Goal: Transaction & Acquisition: Purchase product/service

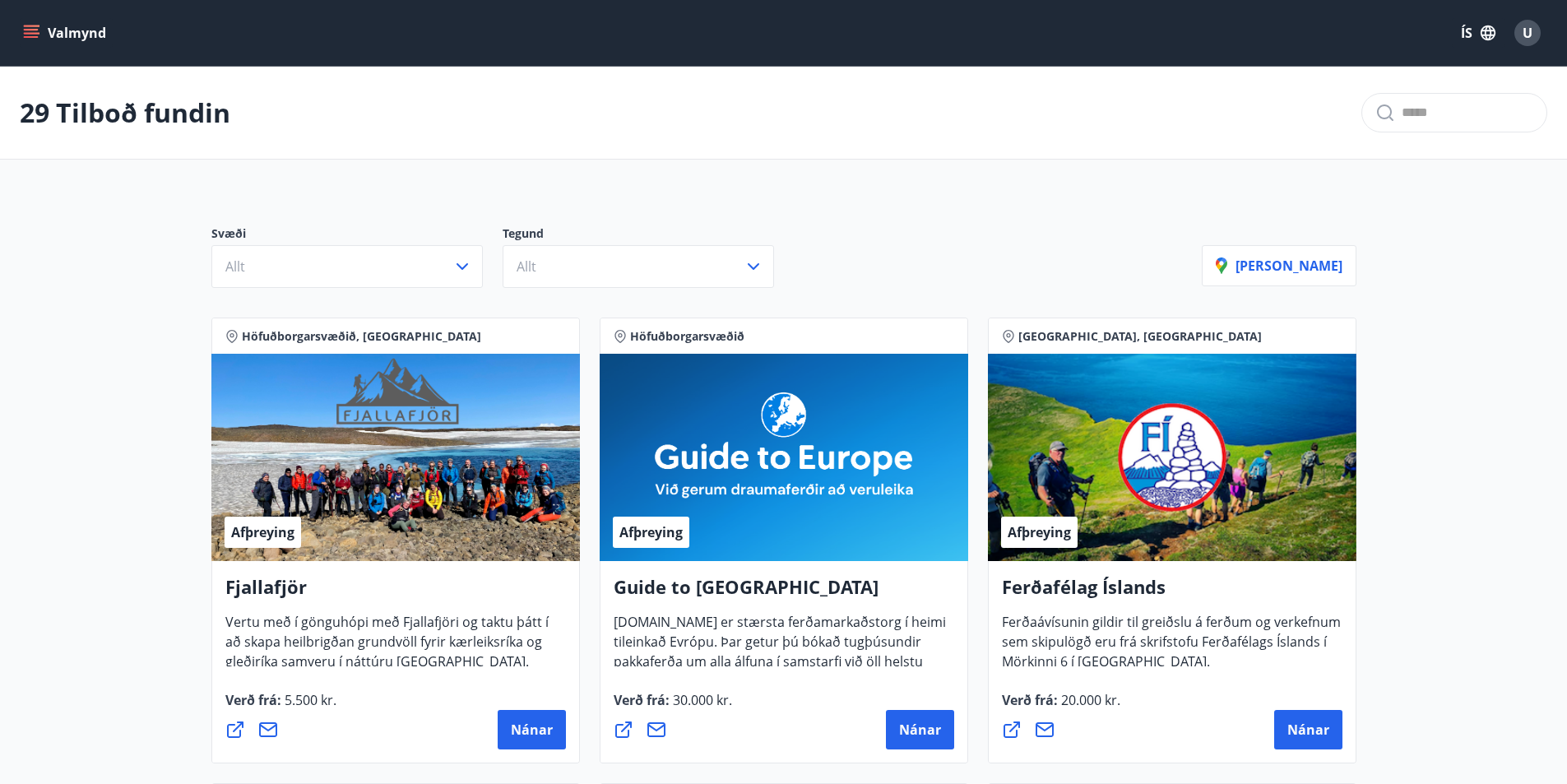
click at [30, 34] on icon "menu" at bounding box center [32, 33] width 17 height 17
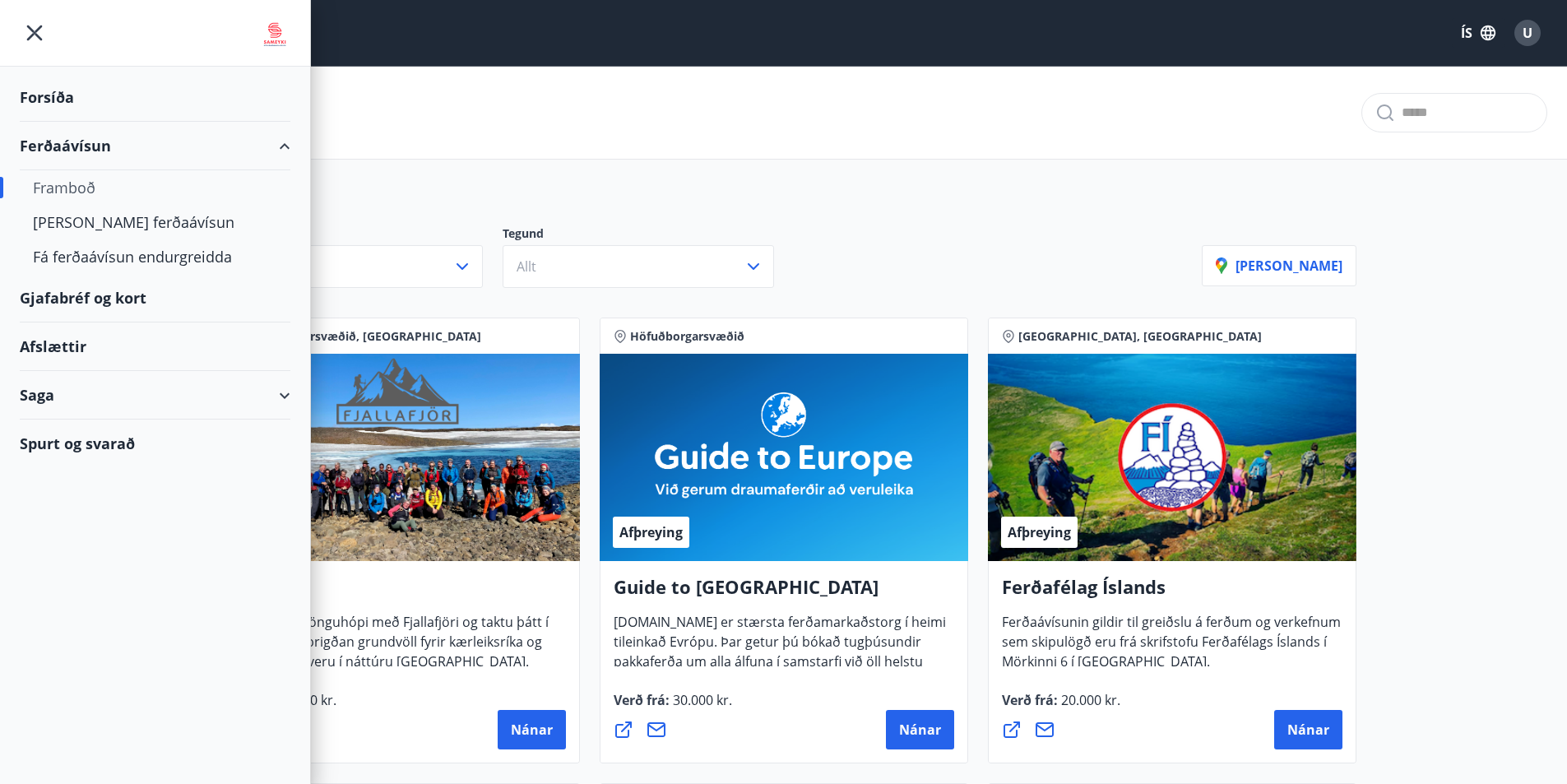
click at [51, 97] on div "Forsíða" at bounding box center [155, 97] width 271 height 48
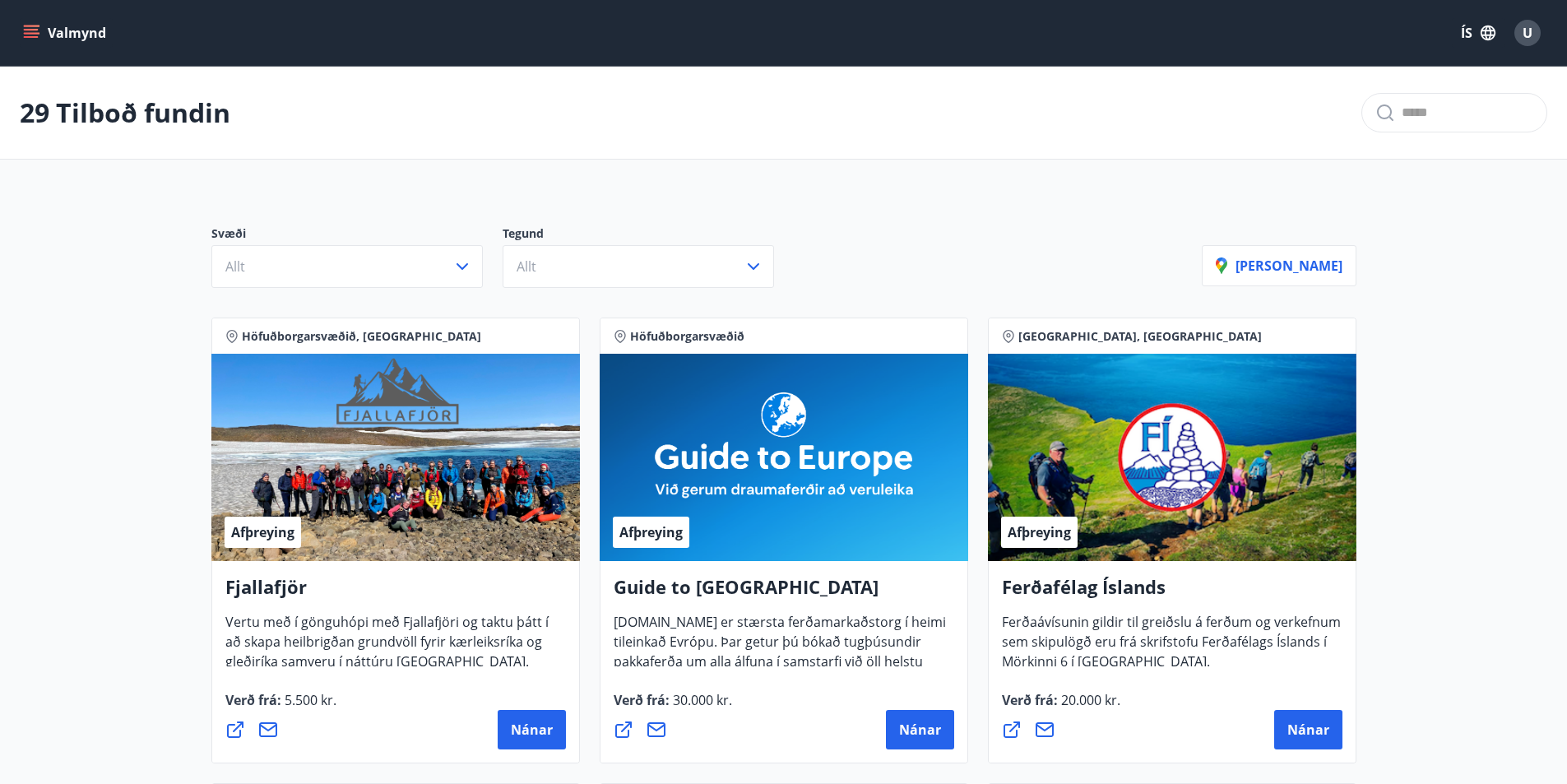
click at [37, 32] on icon "menu" at bounding box center [33, 32] width 18 height 2
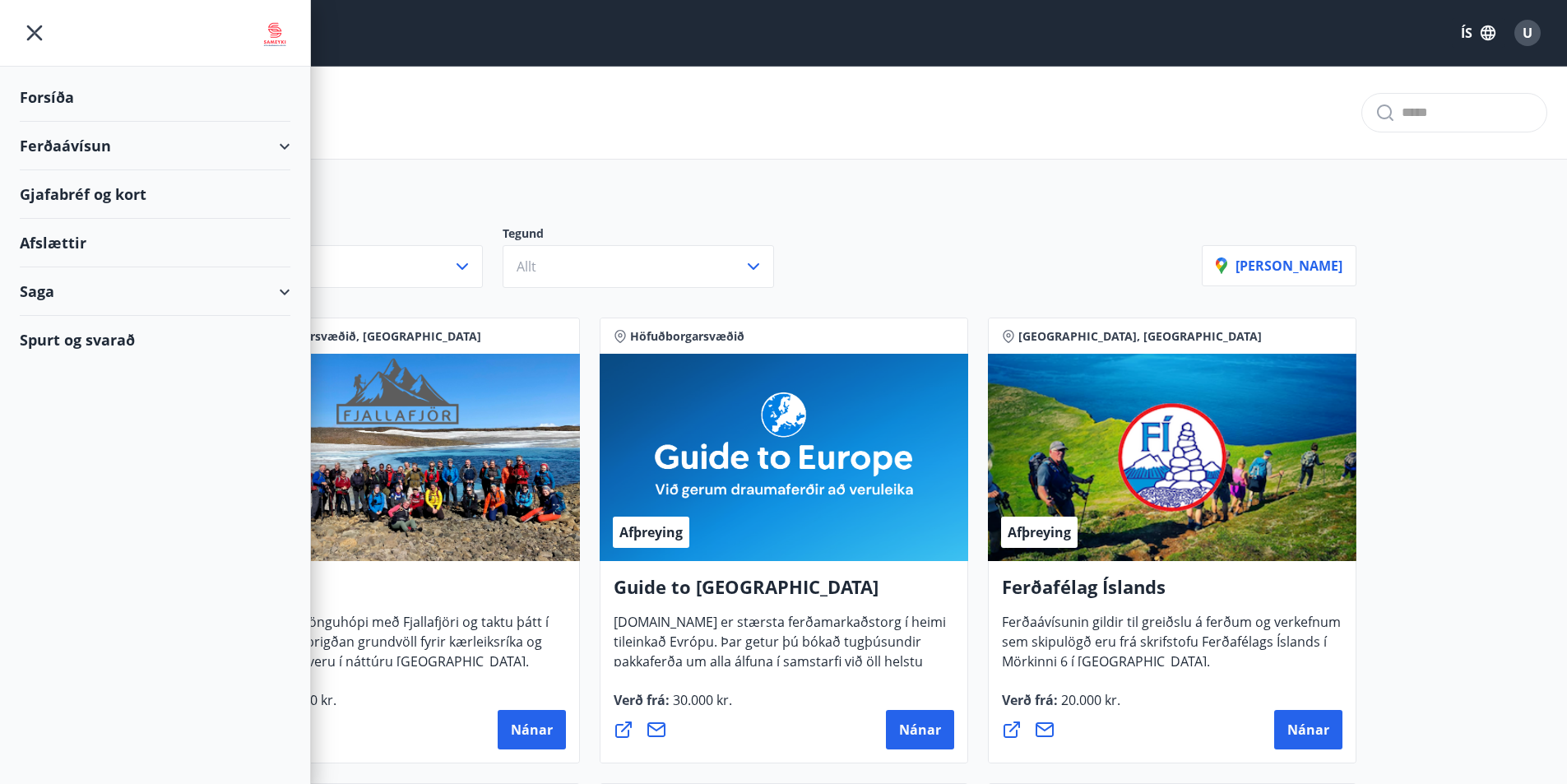
click at [80, 149] on div "Ferðaávísun" at bounding box center [155, 146] width 271 height 48
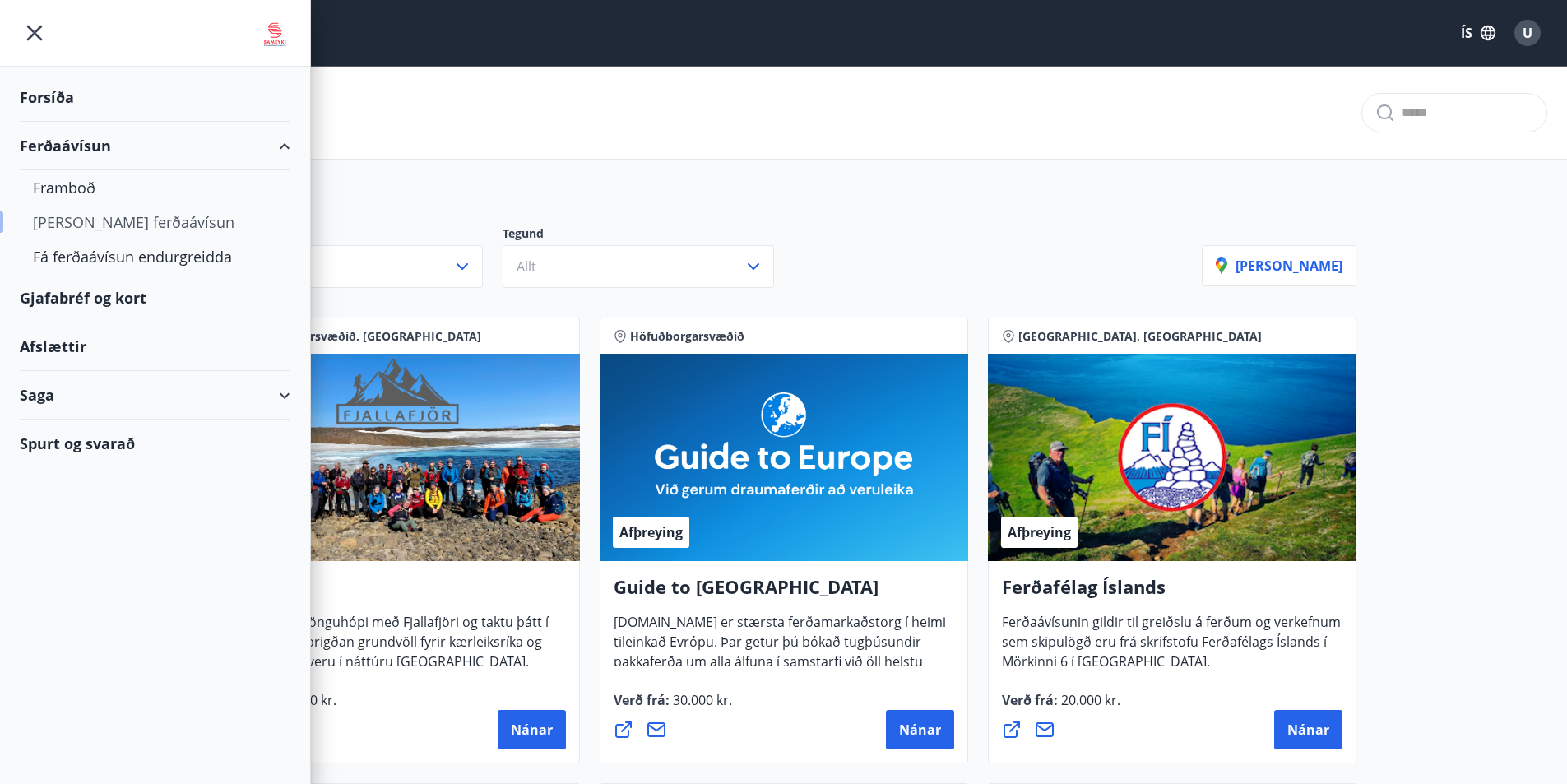
click at [91, 225] on div "[PERSON_NAME] ferðaávísun" at bounding box center [154, 222] width 244 height 34
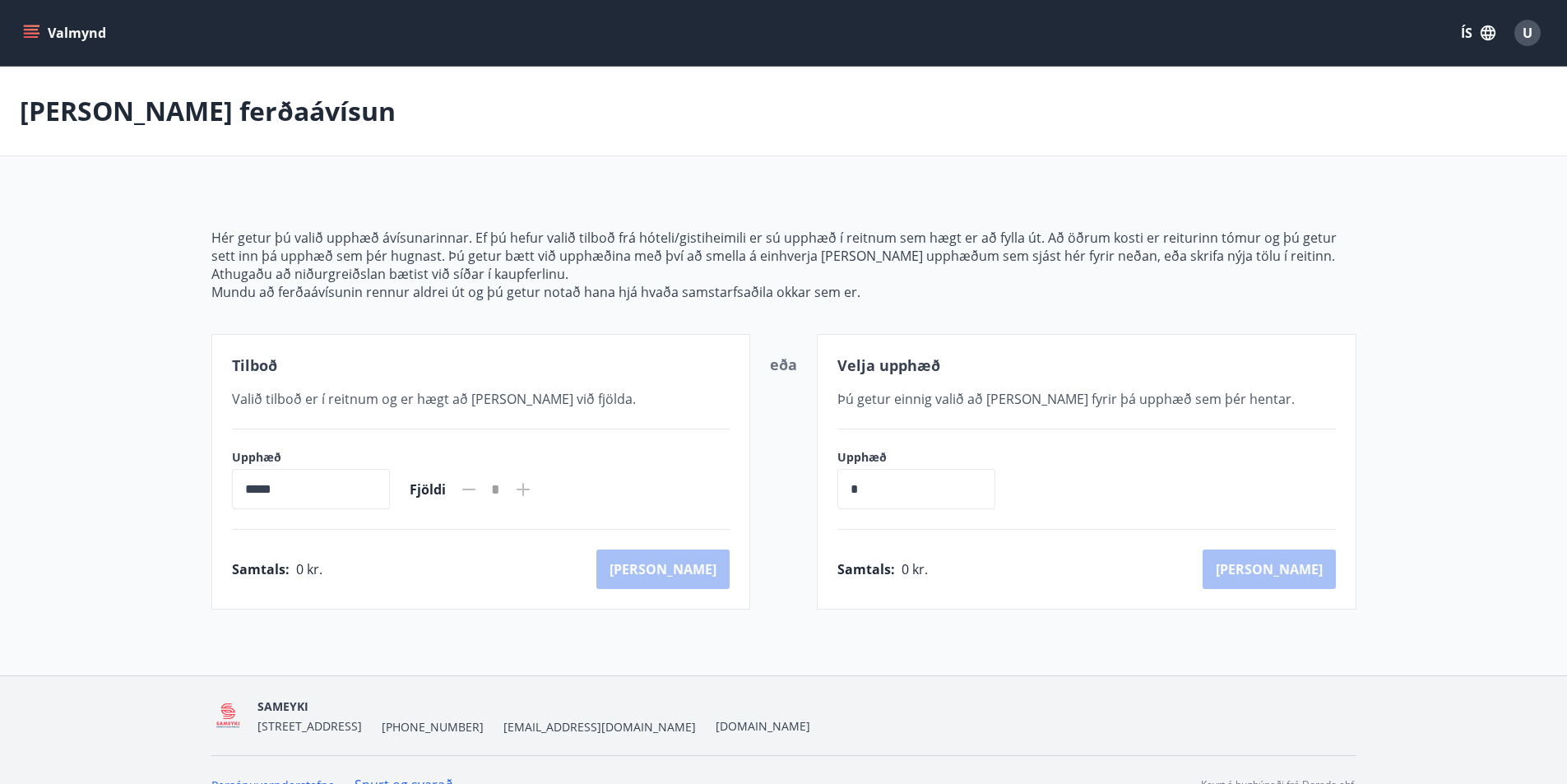
click at [28, 29] on icon "menu" at bounding box center [32, 30] width 15 height 2
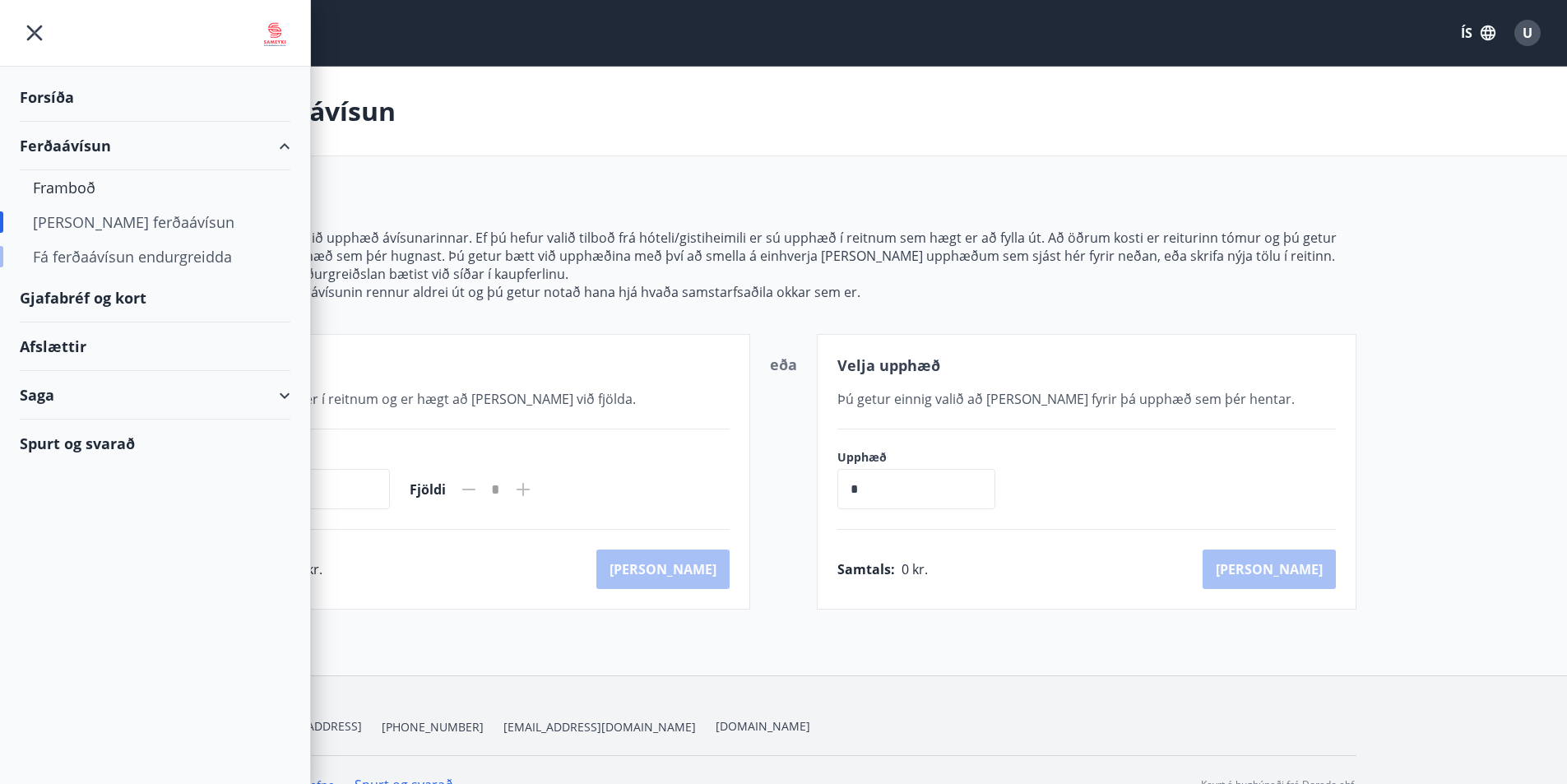
click at [118, 263] on div "Fá ferðaávísun endurgreidda" at bounding box center [154, 256] width 244 height 34
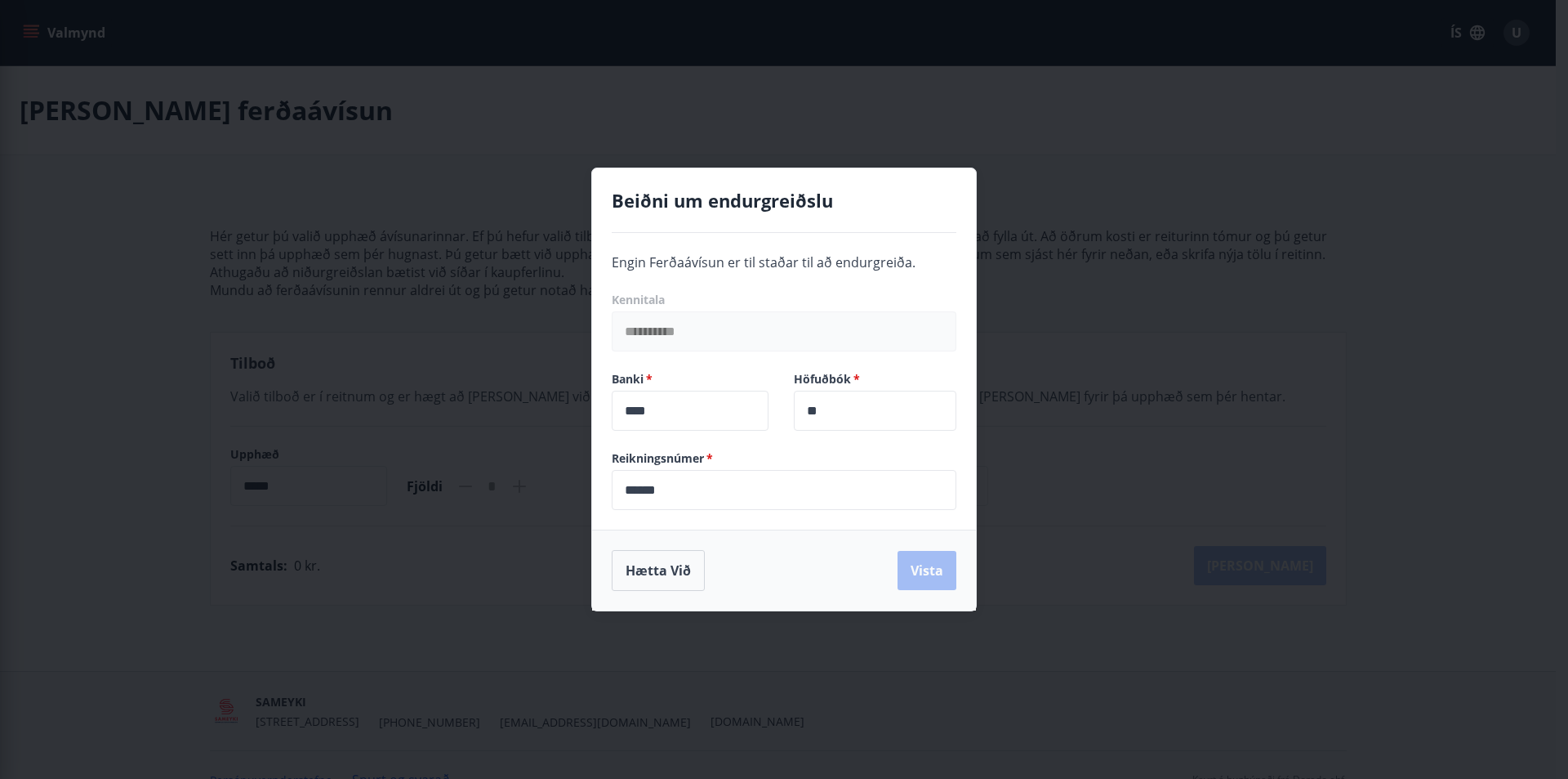
click at [713, 282] on div "**********" at bounding box center [774, 312] width 364 height 79
click at [845, 252] on div "**********" at bounding box center [784, 381] width 384 height 296
click at [852, 230] on div "Beiðni um endurgreiðslu" at bounding box center [784, 210] width 344 height 45
click at [864, 218] on div "Beiðni um endurgreiðslu" at bounding box center [784, 210] width 344 height 45
click at [47, 218] on div "**********" at bounding box center [784, 389] width 1568 height 779
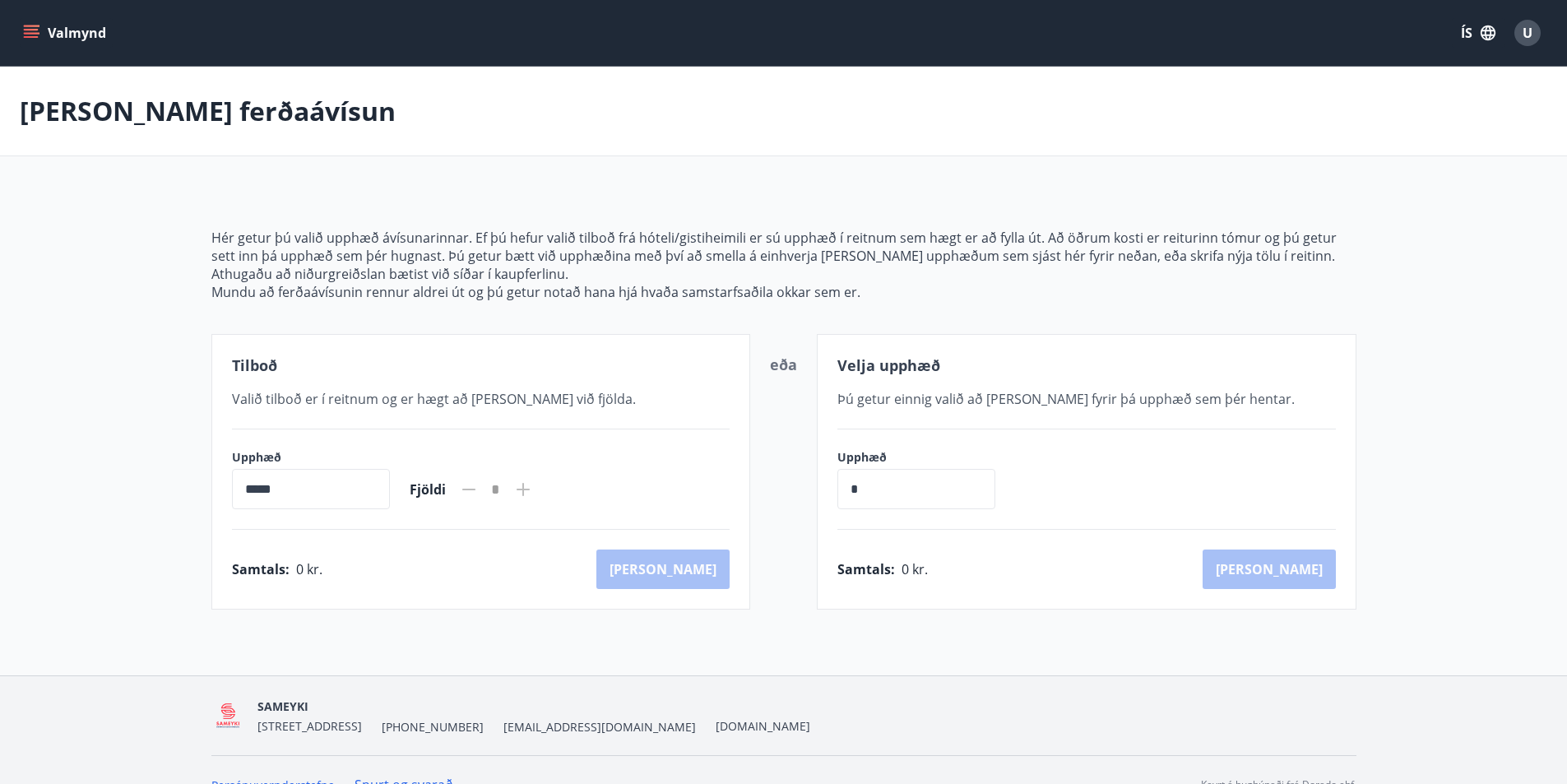
click at [32, 38] on icon "menu" at bounding box center [32, 33] width 17 height 17
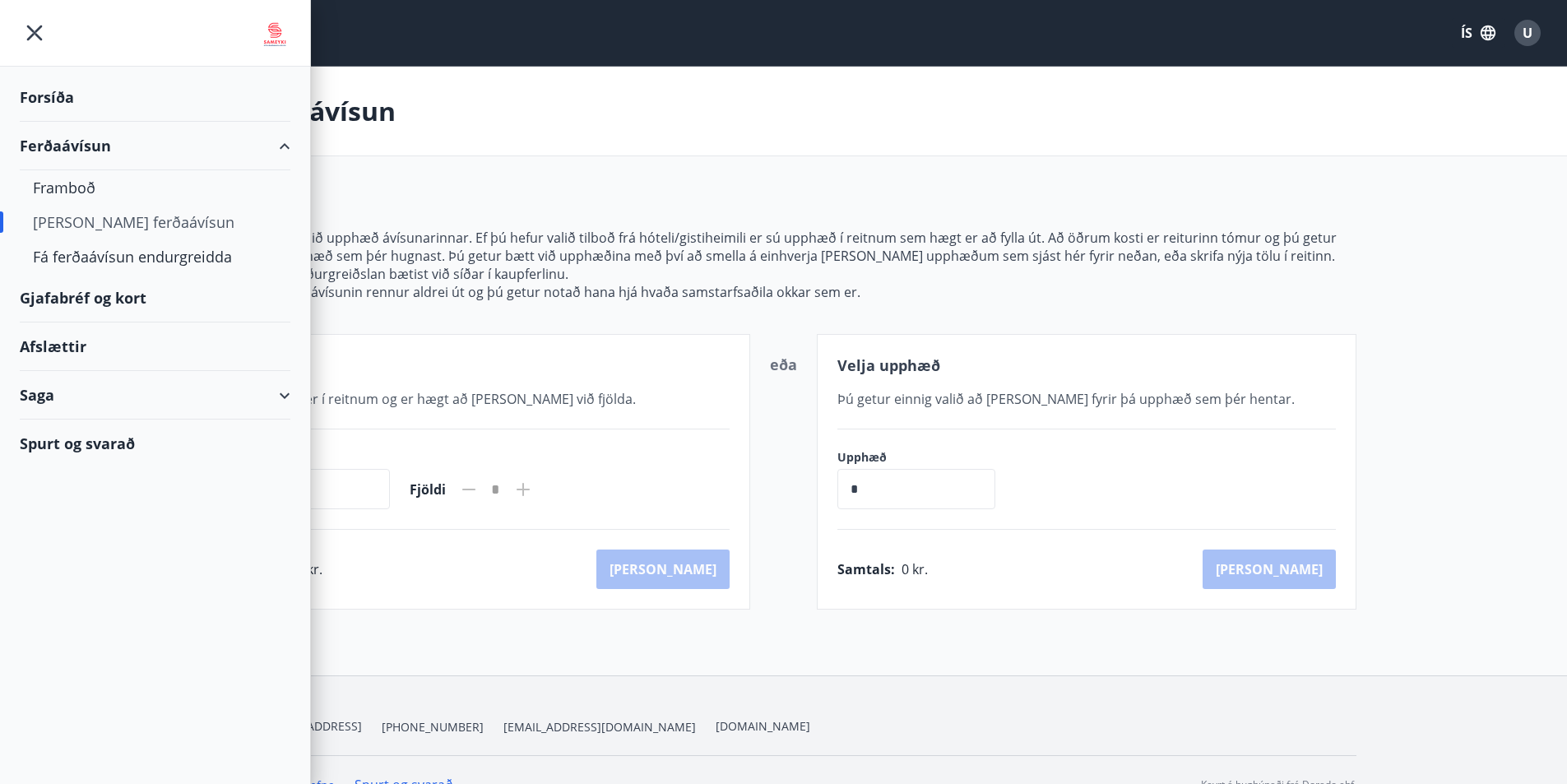
click at [38, 94] on div "Forsíða" at bounding box center [155, 97] width 271 height 48
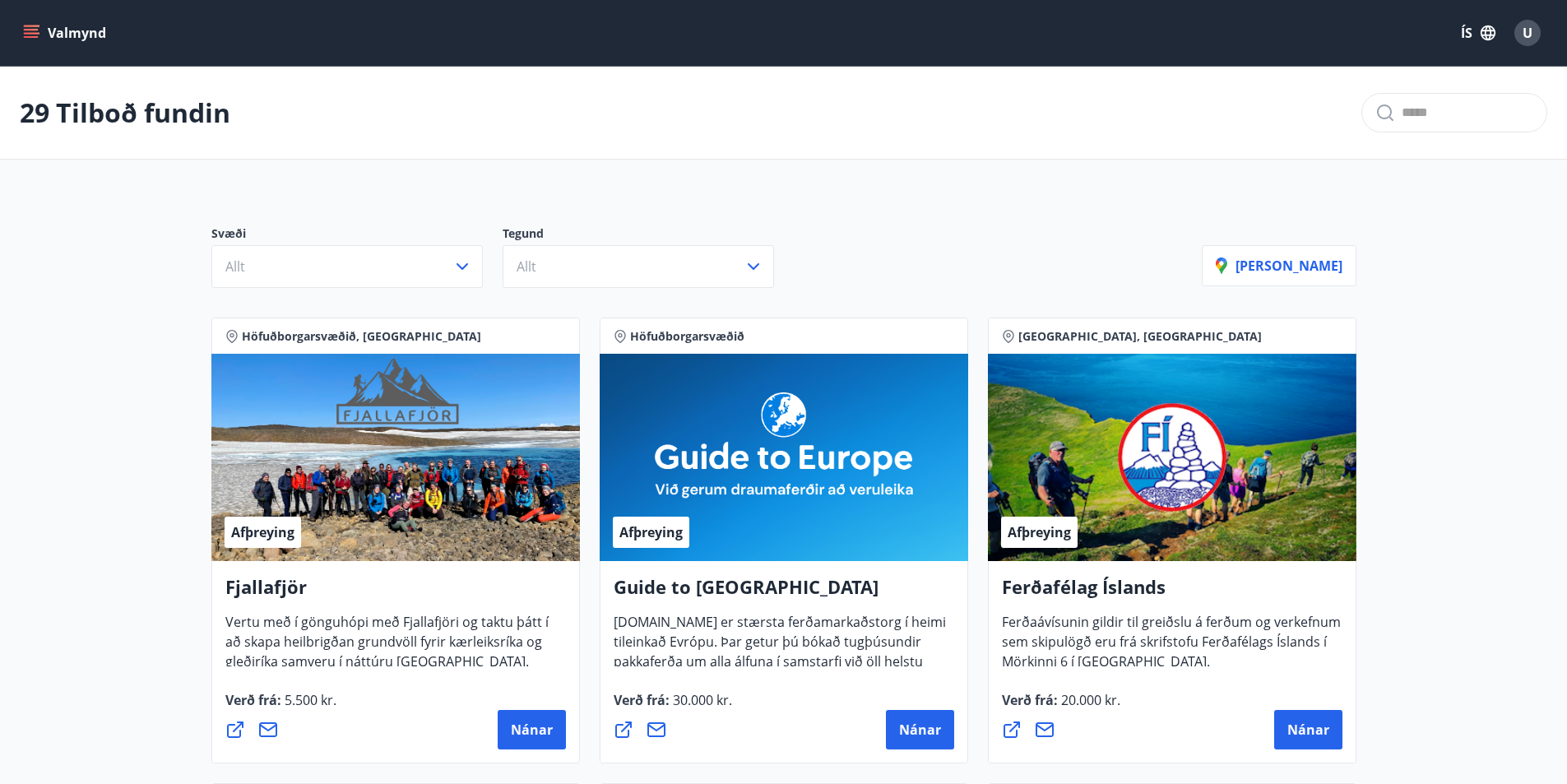
click at [28, 32] on icon "menu" at bounding box center [32, 33] width 17 height 17
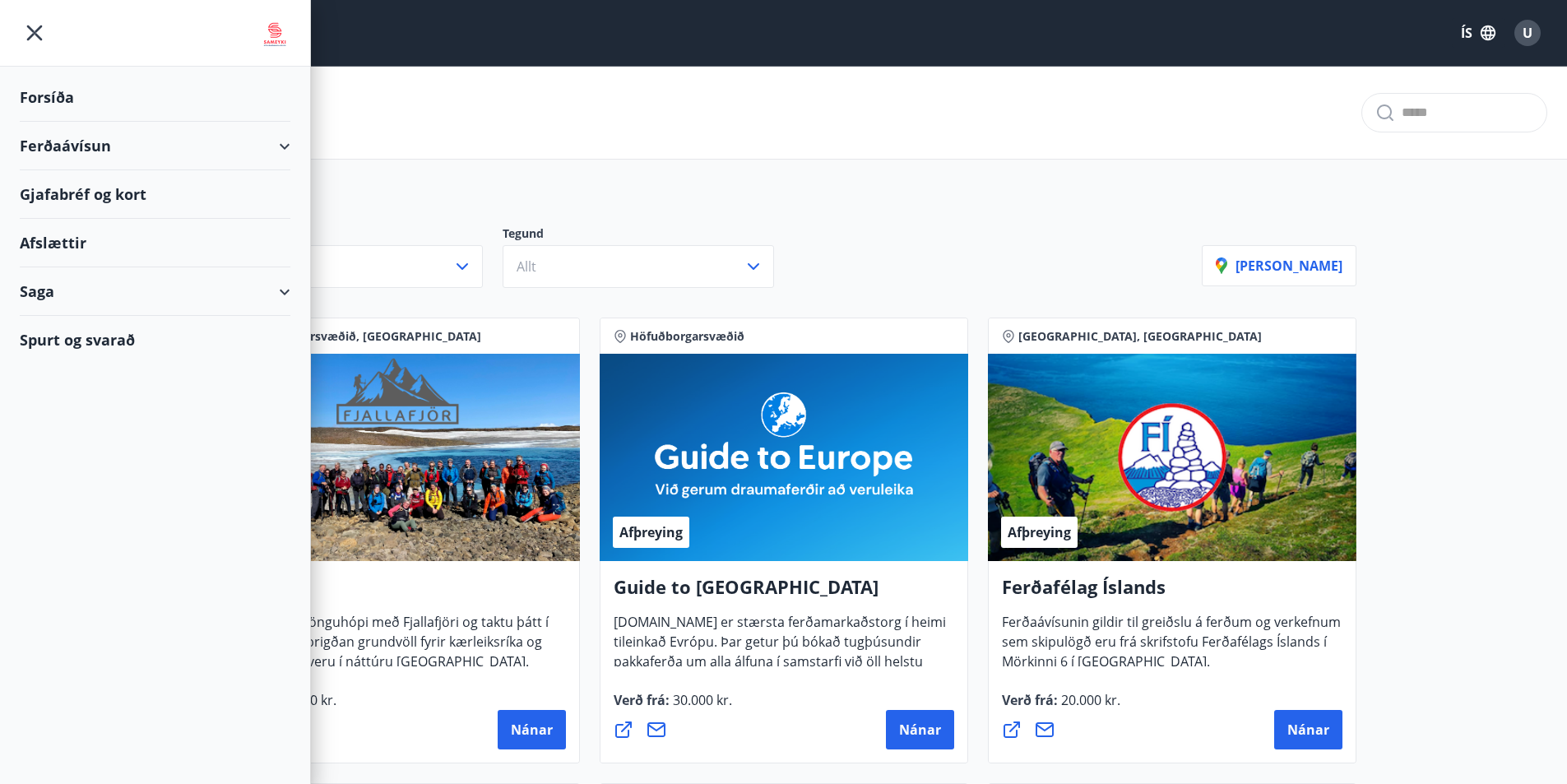
click at [53, 152] on div "Ferðaávísun" at bounding box center [155, 146] width 271 height 48
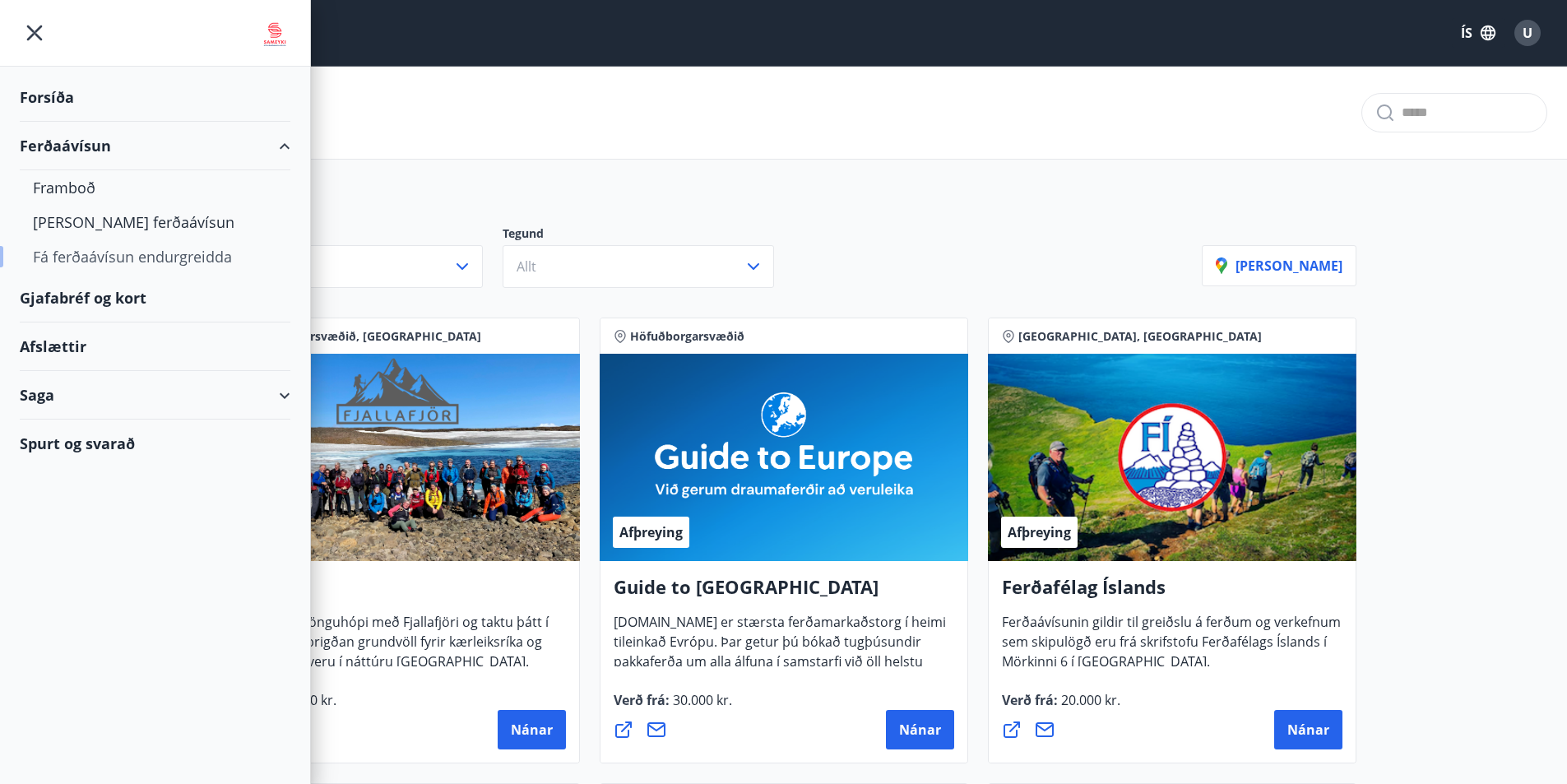
click at [92, 257] on div "Fá ferðaávísun endurgreidda" at bounding box center [154, 256] width 244 height 34
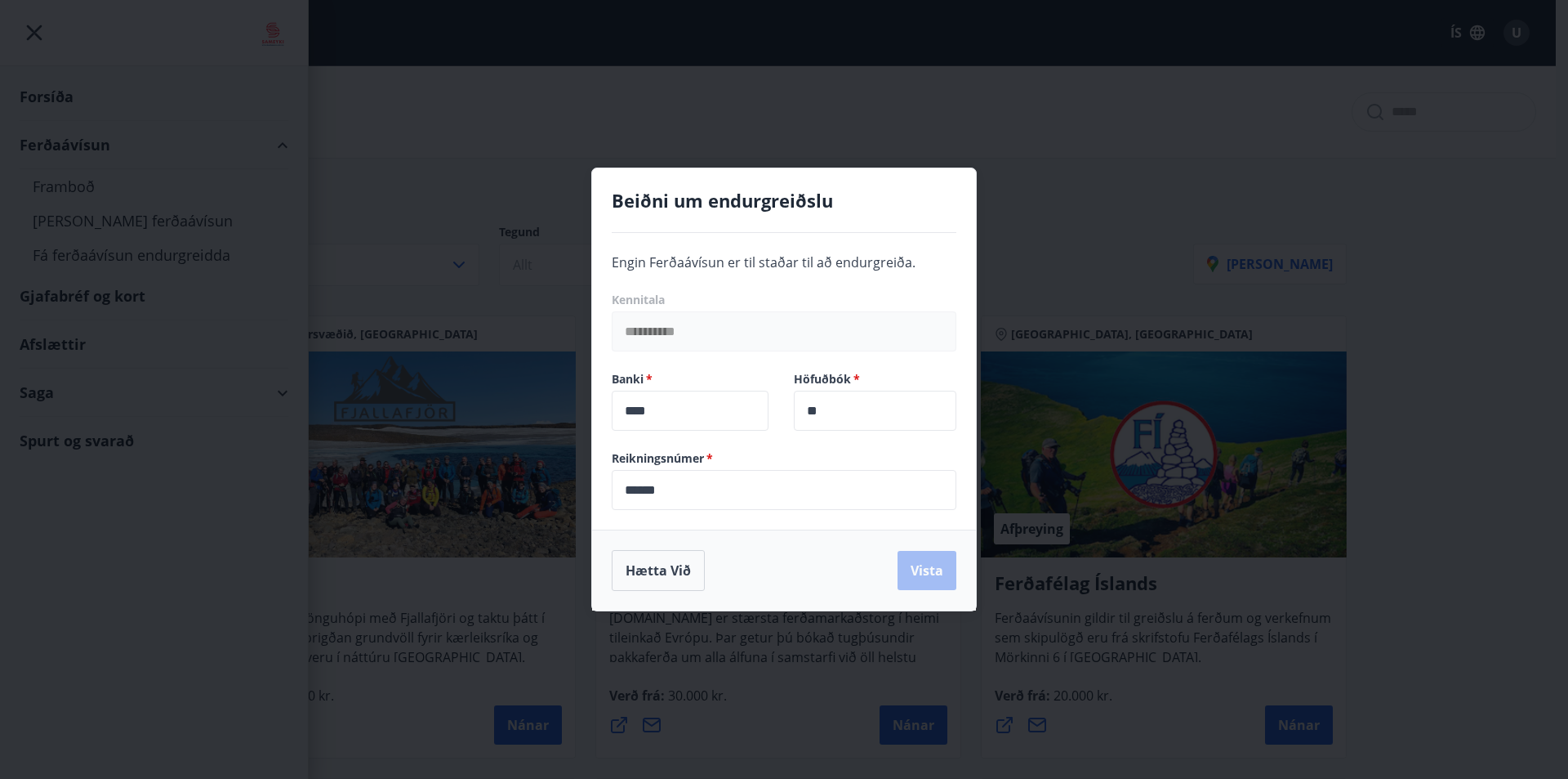
click at [834, 254] on span "Engin Ferðaávísun er til staðar til að endurgreiða." at bounding box center [763, 262] width 304 height 18
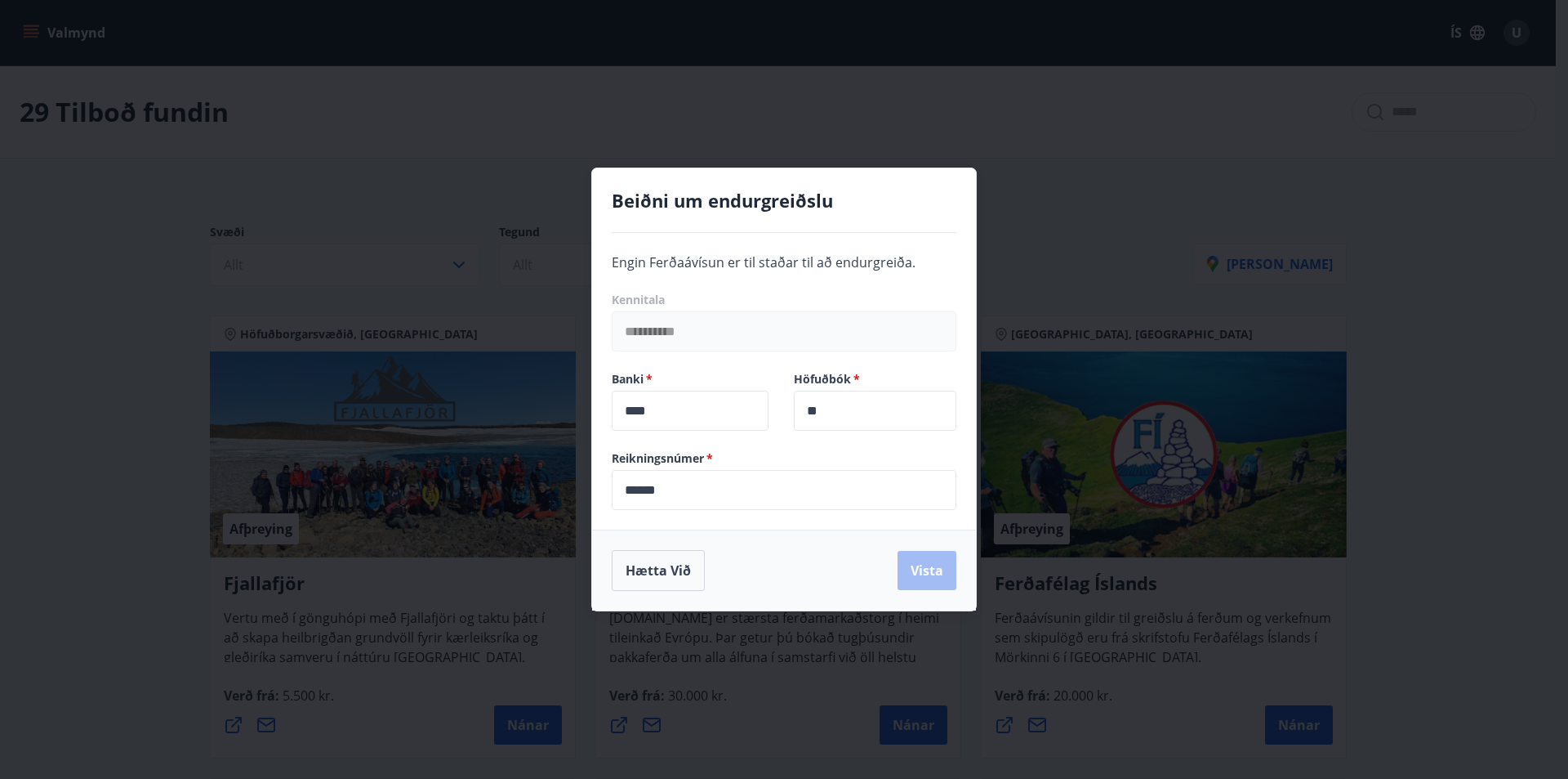
click at [476, 151] on div "**********" at bounding box center [784, 389] width 1568 height 779
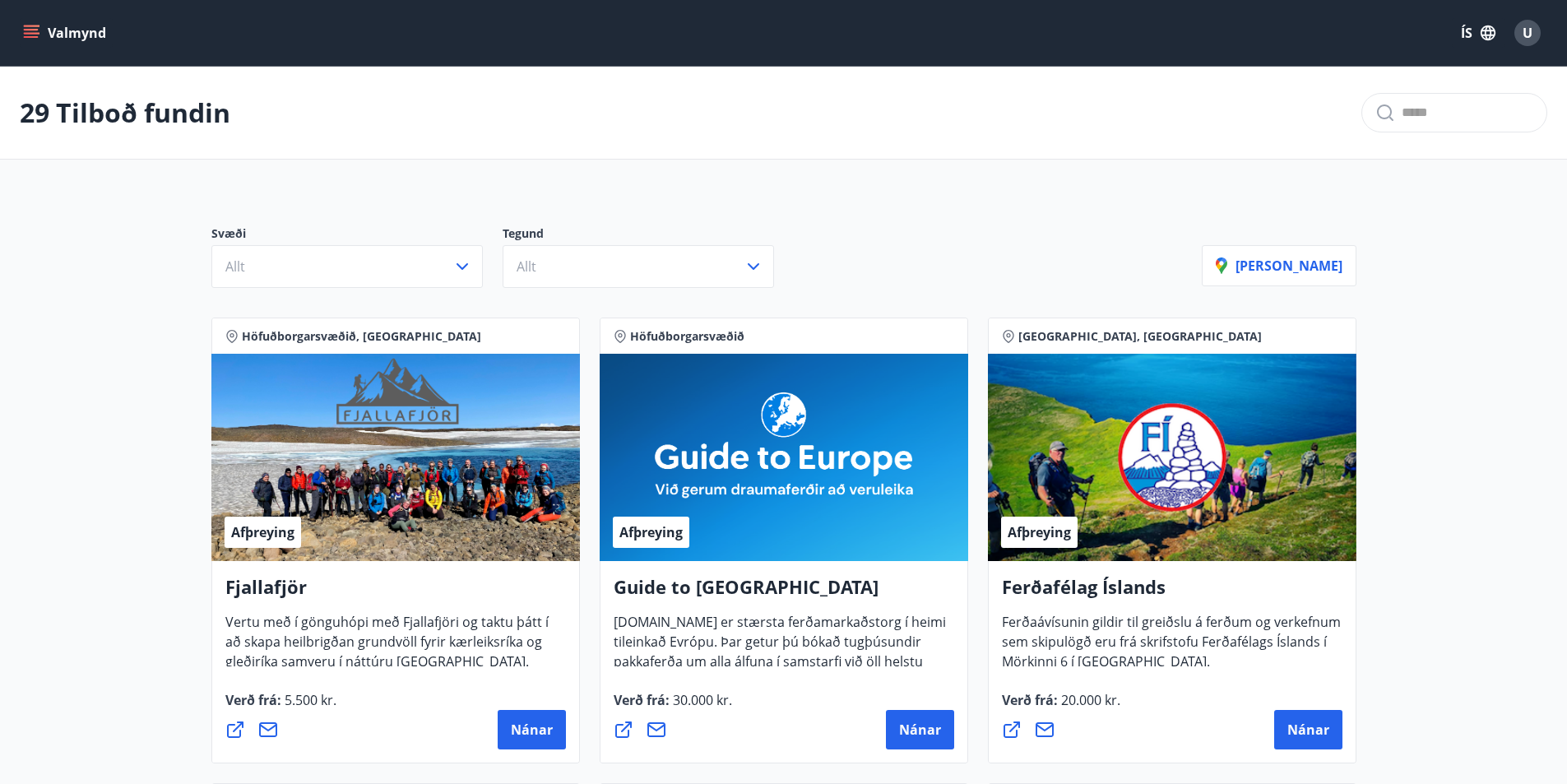
click at [30, 28] on icon "menu" at bounding box center [32, 33] width 17 height 17
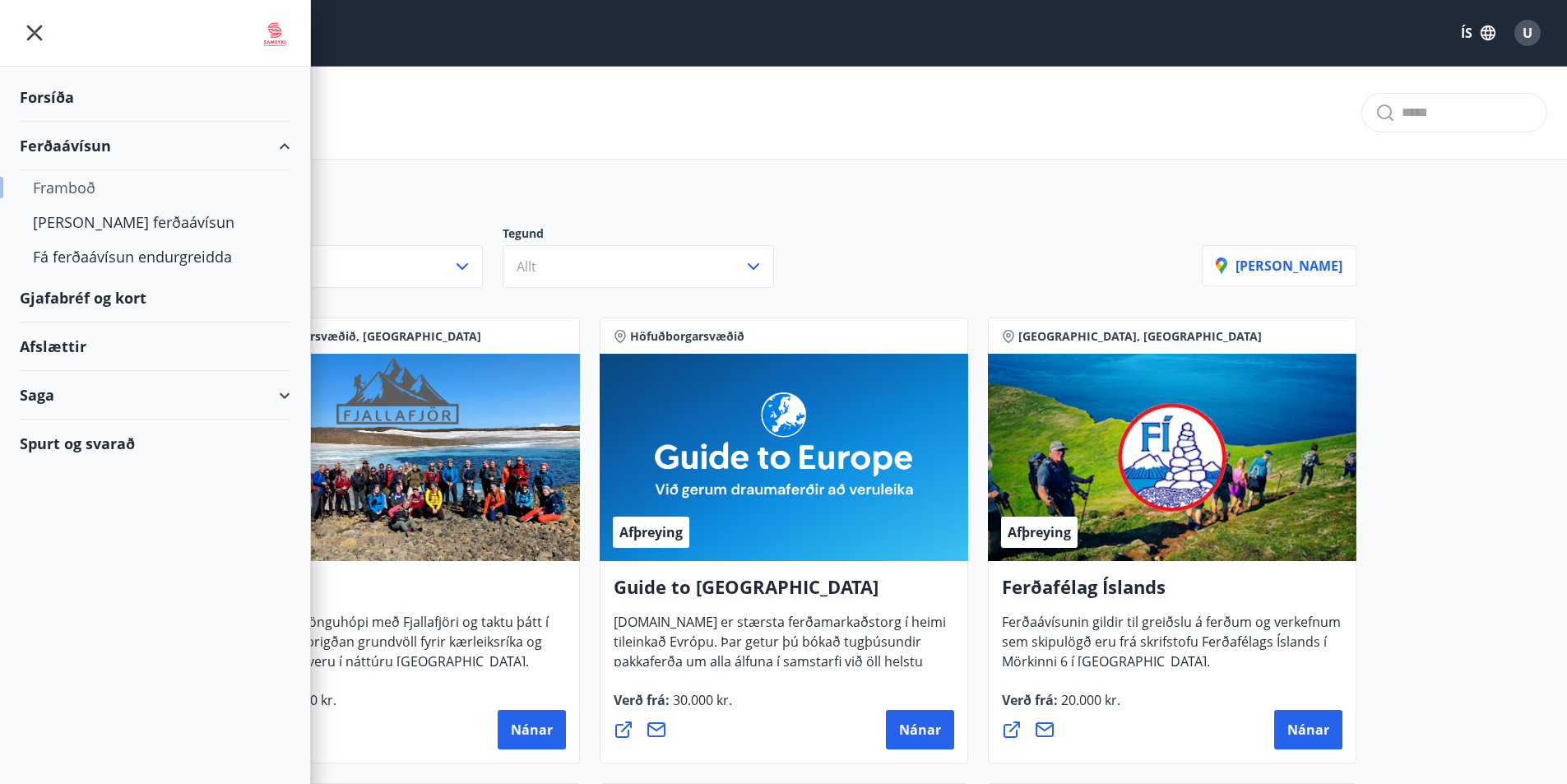
click at [62, 187] on div "Framboð" at bounding box center [154, 187] width 244 height 34
click at [78, 223] on div "[PERSON_NAME] ferðaávísun" at bounding box center [154, 222] width 244 height 34
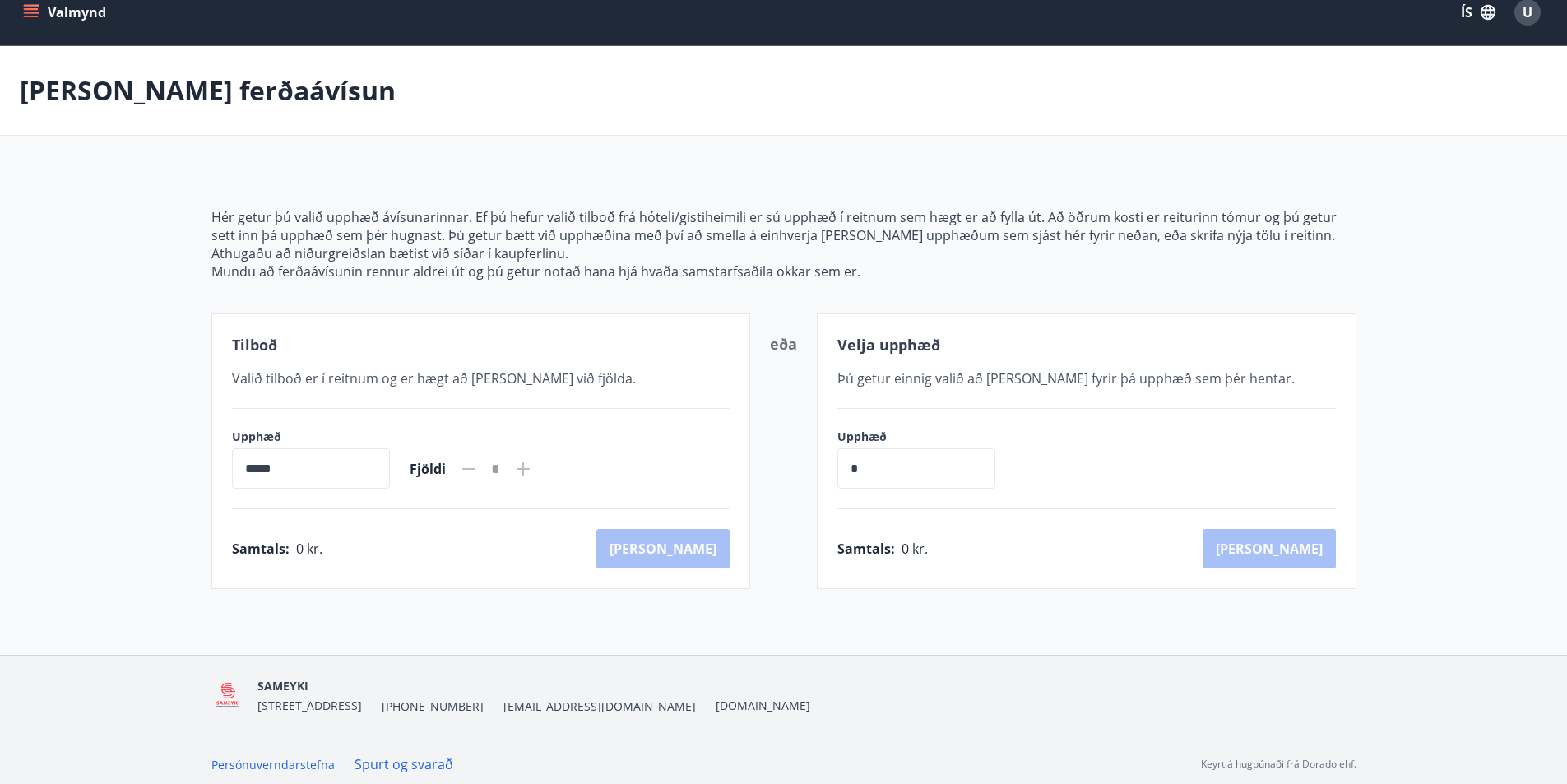
scroll to position [30, 0]
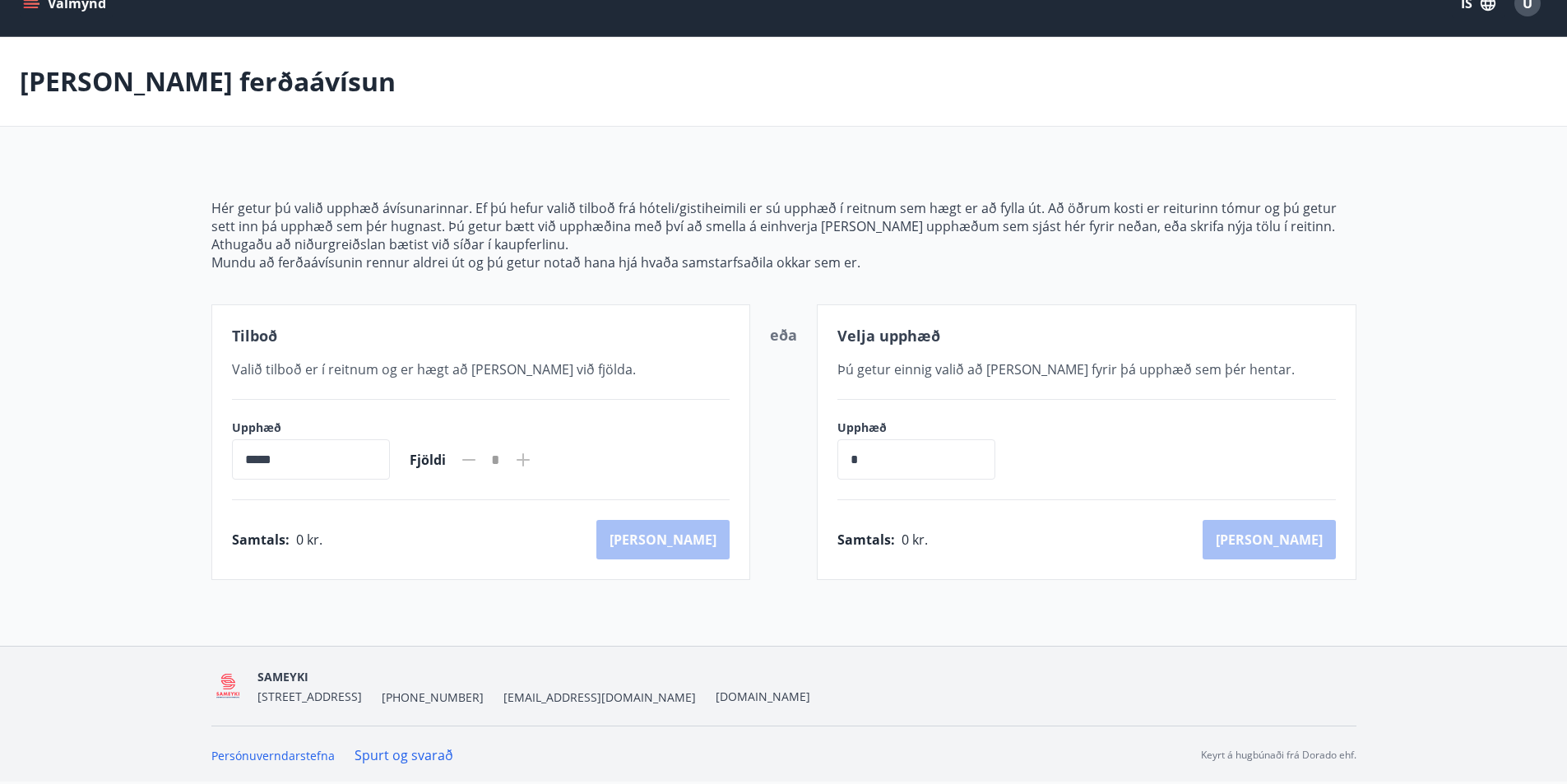
click at [278, 461] on input "*****" at bounding box center [310, 459] width 158 height 40
click at [253, 468] on input "*****" at bounding box center [310, 459] width 158 height 40
click at [248, 460] on input "*****" at bounding box center [310, 459] width 158 height 40
click at [273, 464] on input "*****" at bounding box center [310, 459] width 158 height 40
click at [278, 465] on input "*****" at bounding box center [310, 459] width 158 height 40
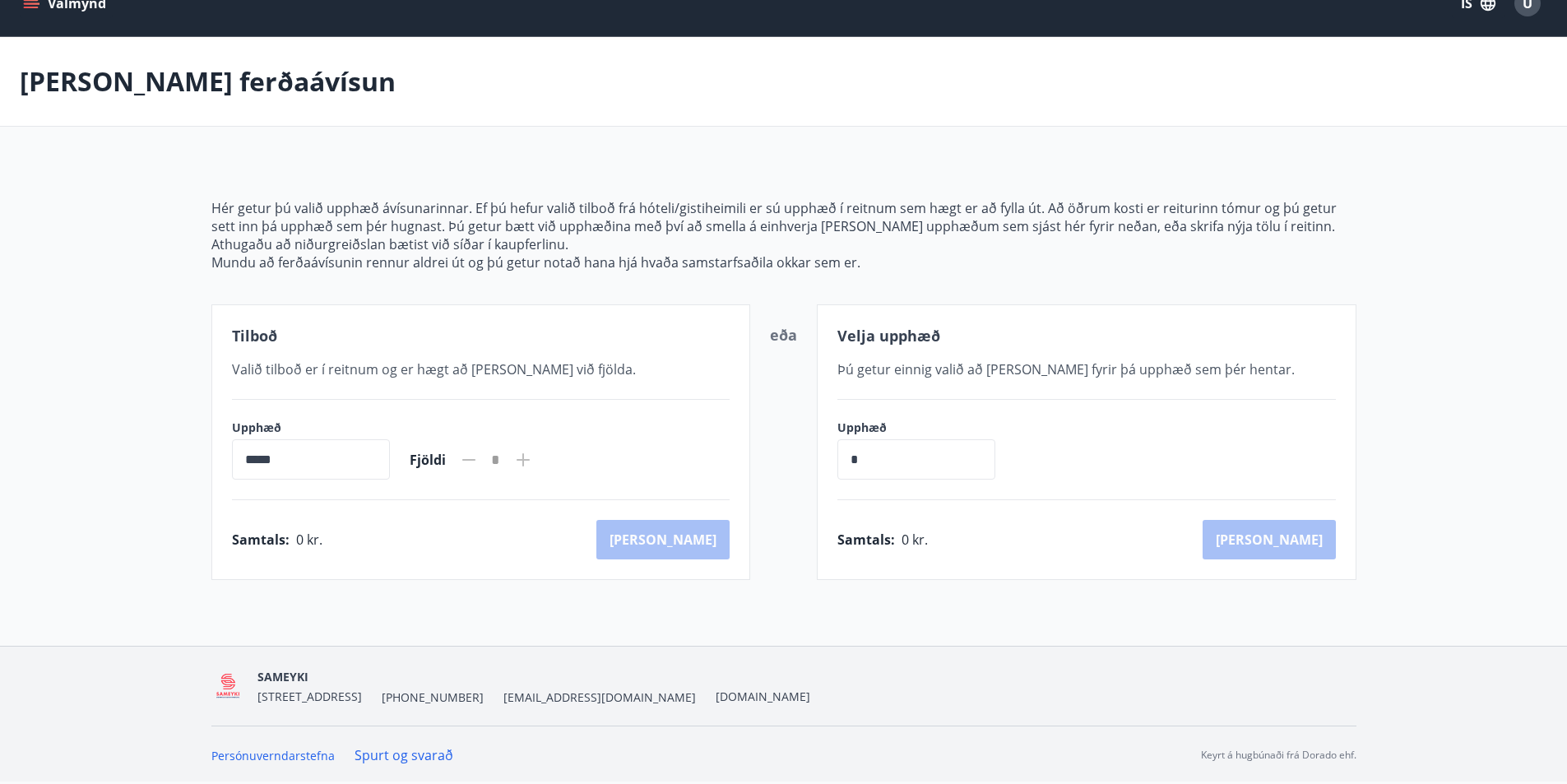
click at [243, 462] on input "*****" at bounding box center [310, 459] width 158 height 40
click at [248, 459] on input "*****" at bounding box center [310, 459] width 158 height 40
click at [893, 462] on input "*" at bounding box center [916, 459] width 158 height 40
type input "******"
click at [1295, 536] on button "Kaup" at bounding box center [1269, 539] width 133 height 39
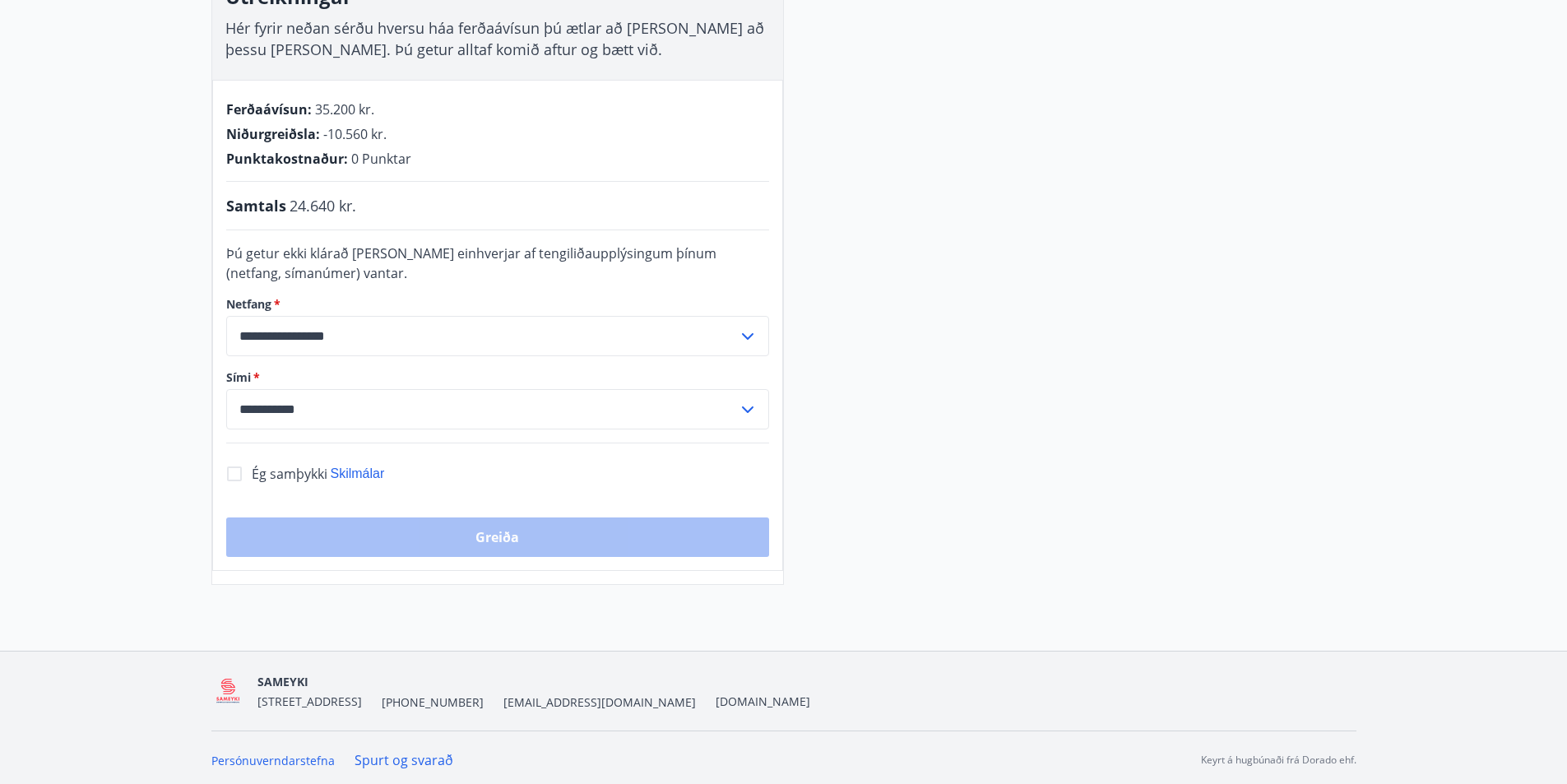
scroll to position [307, 0]
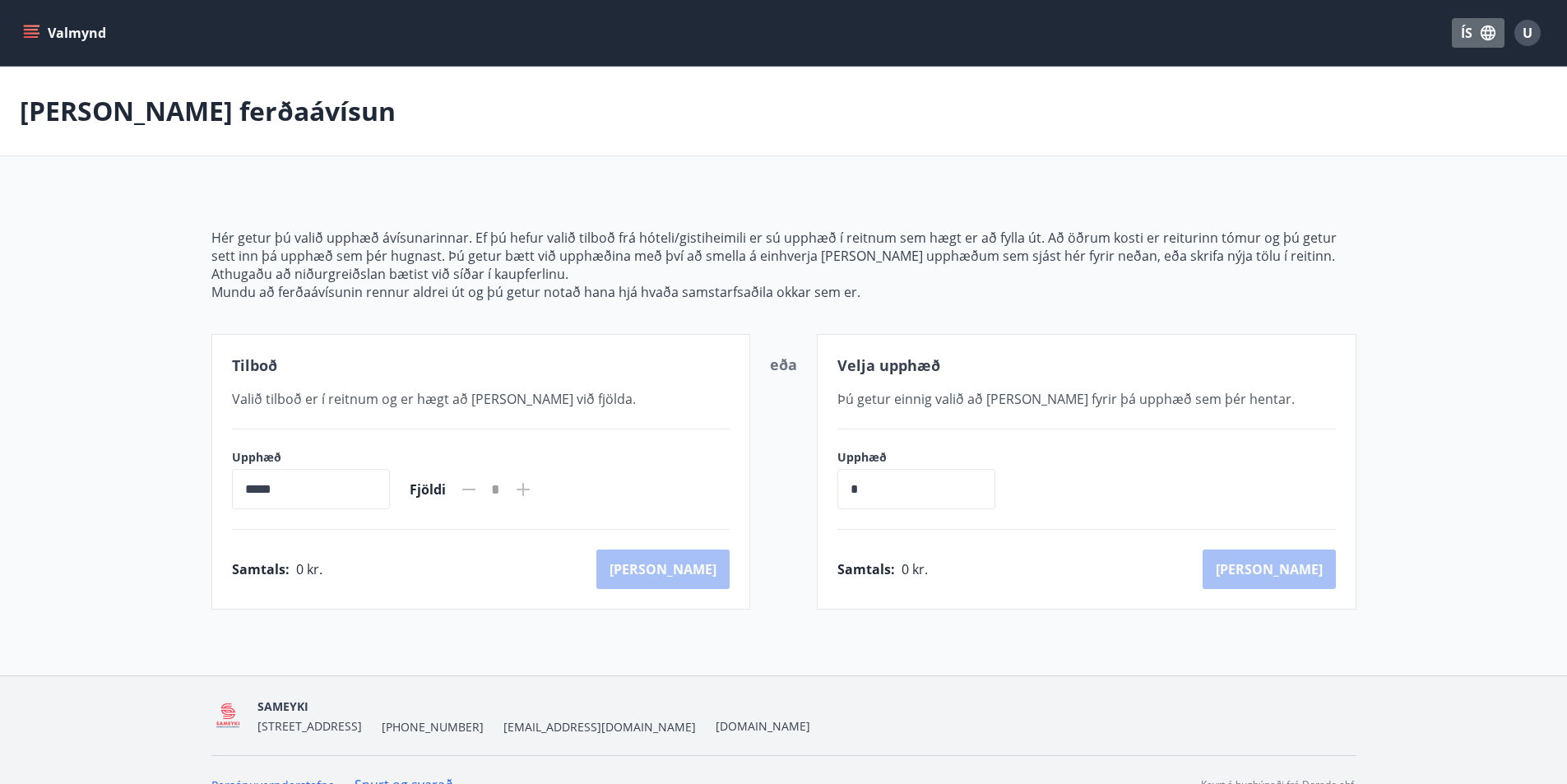
click at [1485, 32] on icon "button" at bounding box center [1488, 33] width 15 height 15
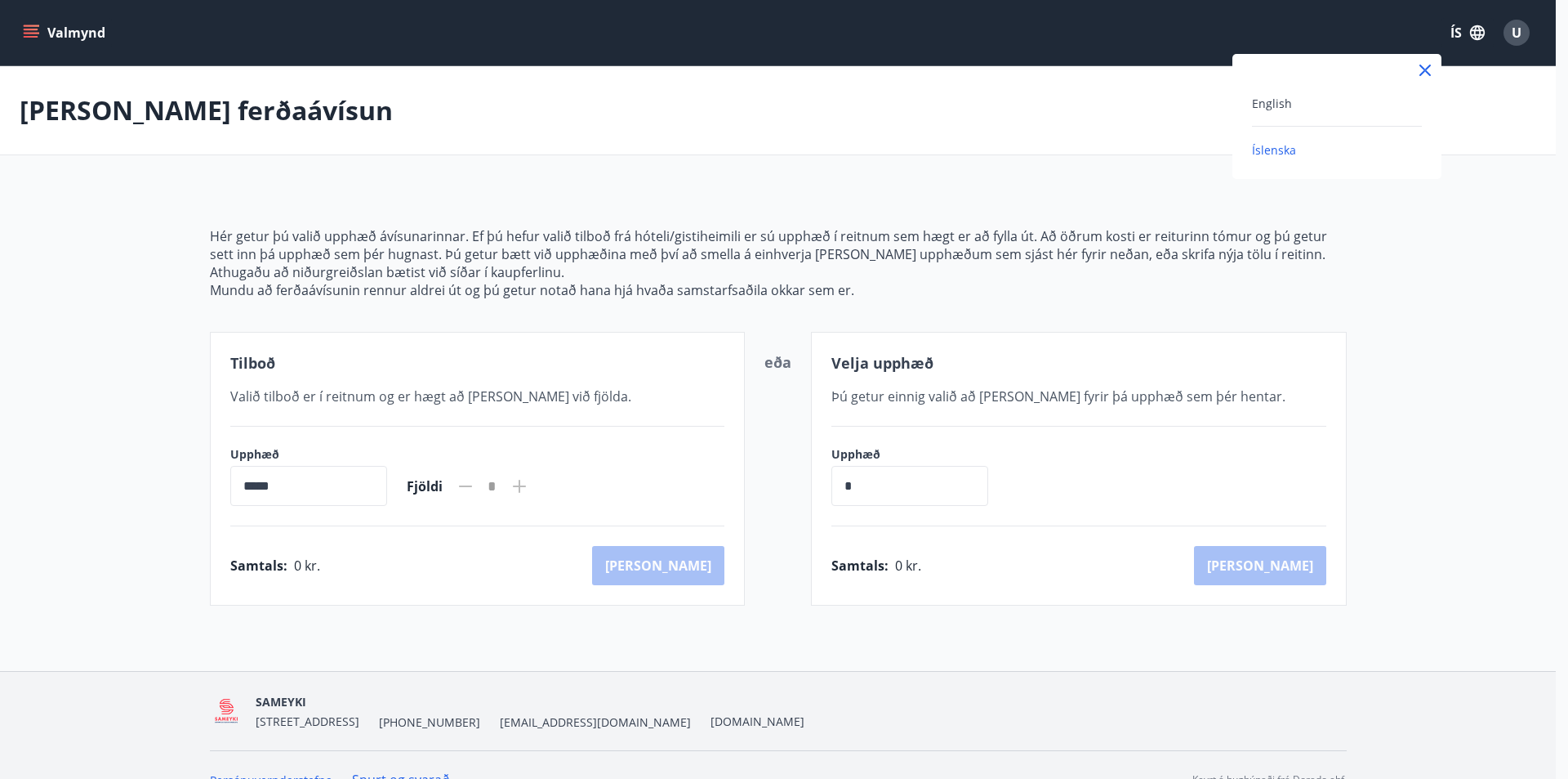
click at [1474, 31] on div at bounding box center [784, 389] width 1568 height 779
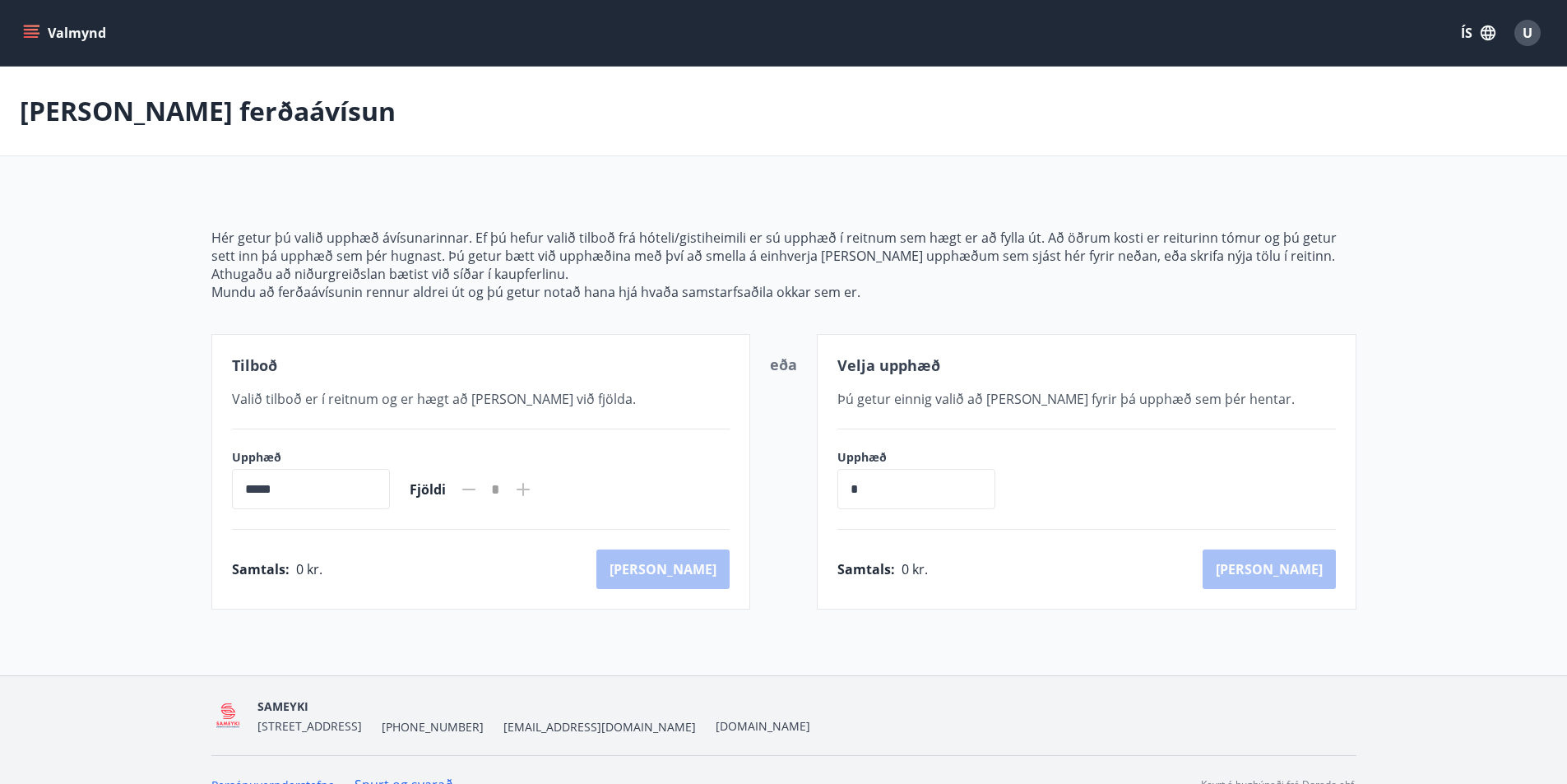
click at [80, 36] on button "Valmynd" at bounding box center [67, 33] width 93 height 30
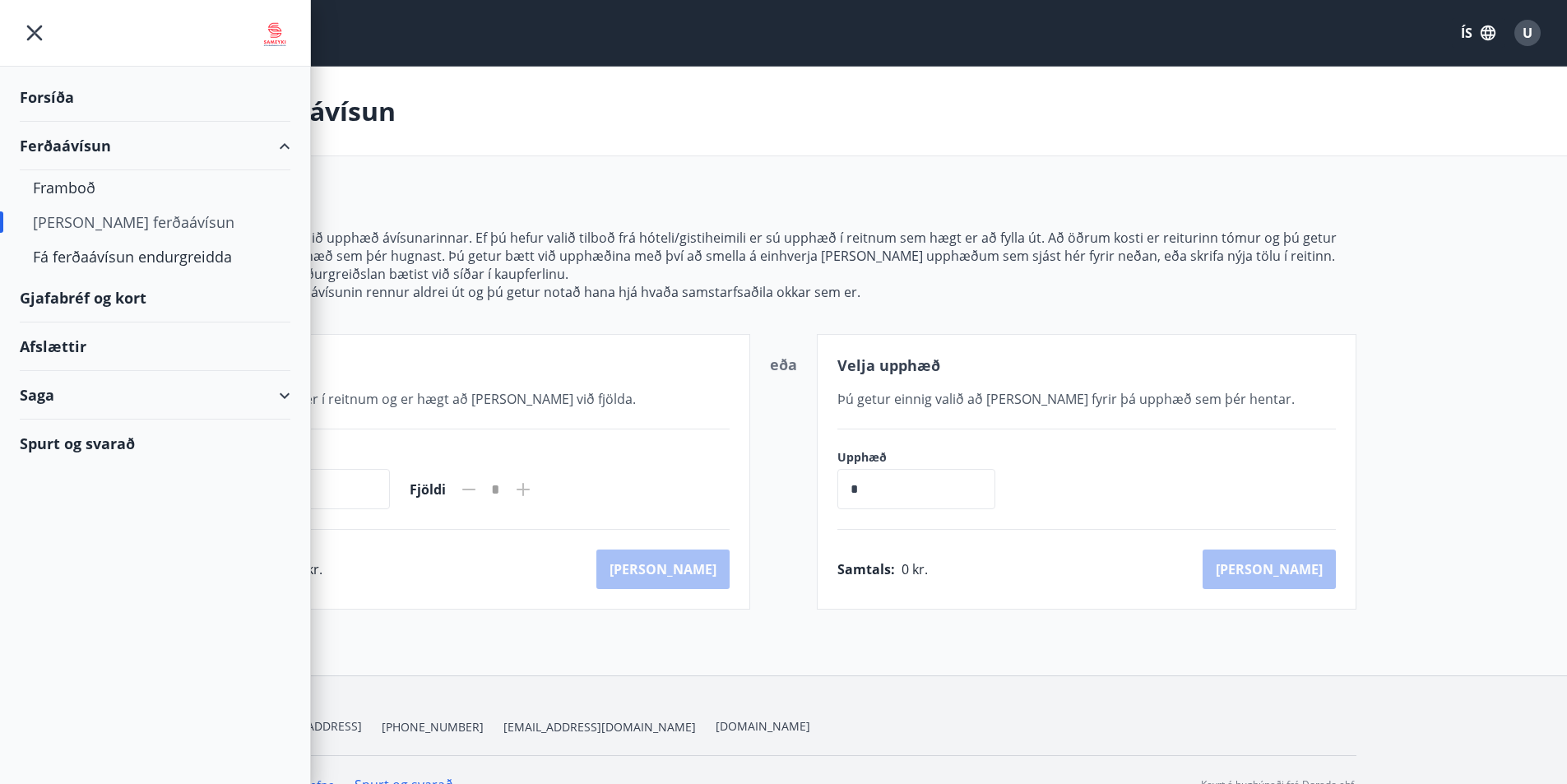
click at [34, 392] on div "Saga" at bounding box center [155, 395] width 271 height 48
click at [63, 440] on div "Ferðaávísun" at bounding box center [154, 436] width 244 height 34
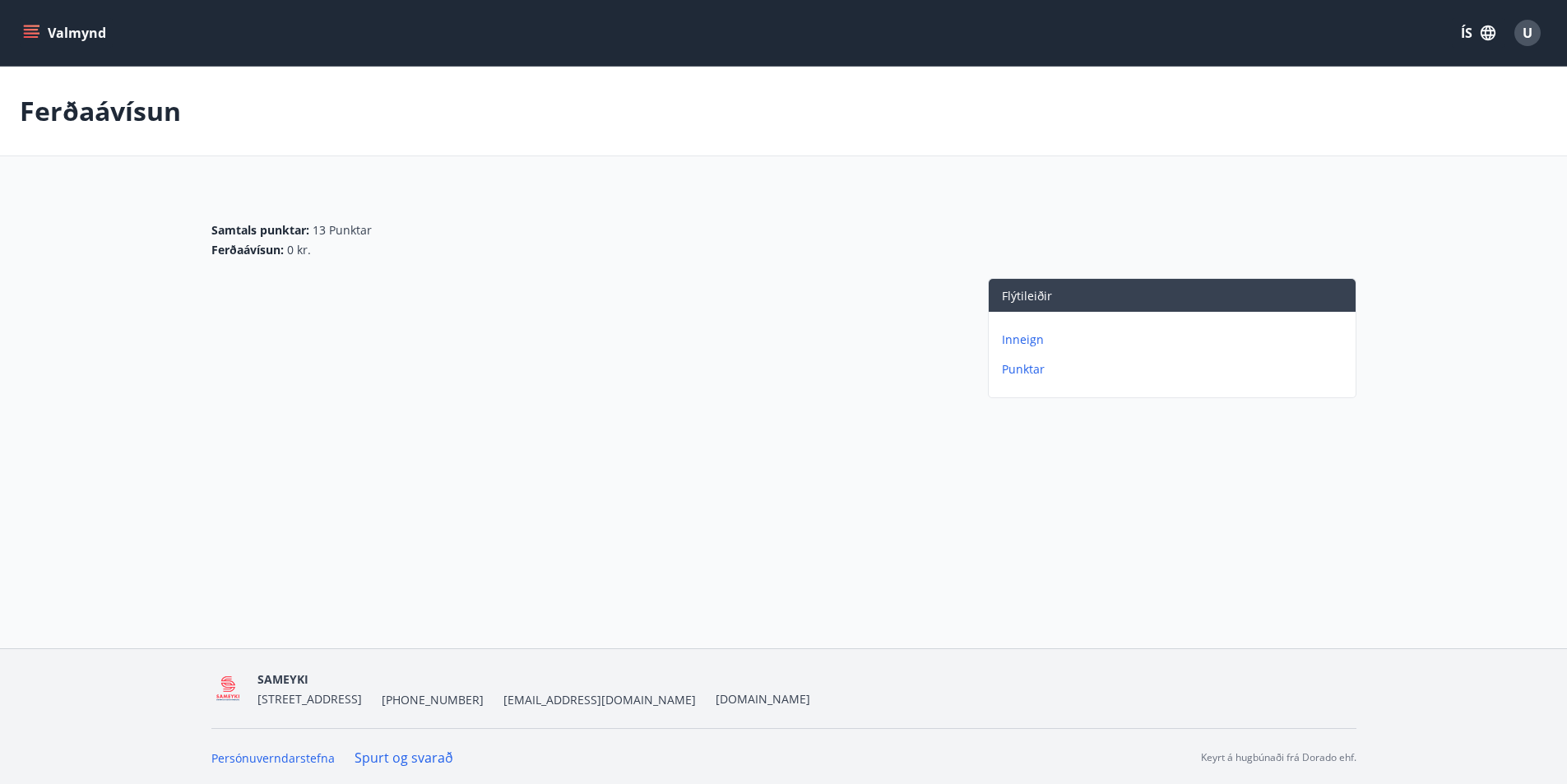
click at [1022, 337] on p "Inneign" at bounding box center [1175, 340] width 347 height 17
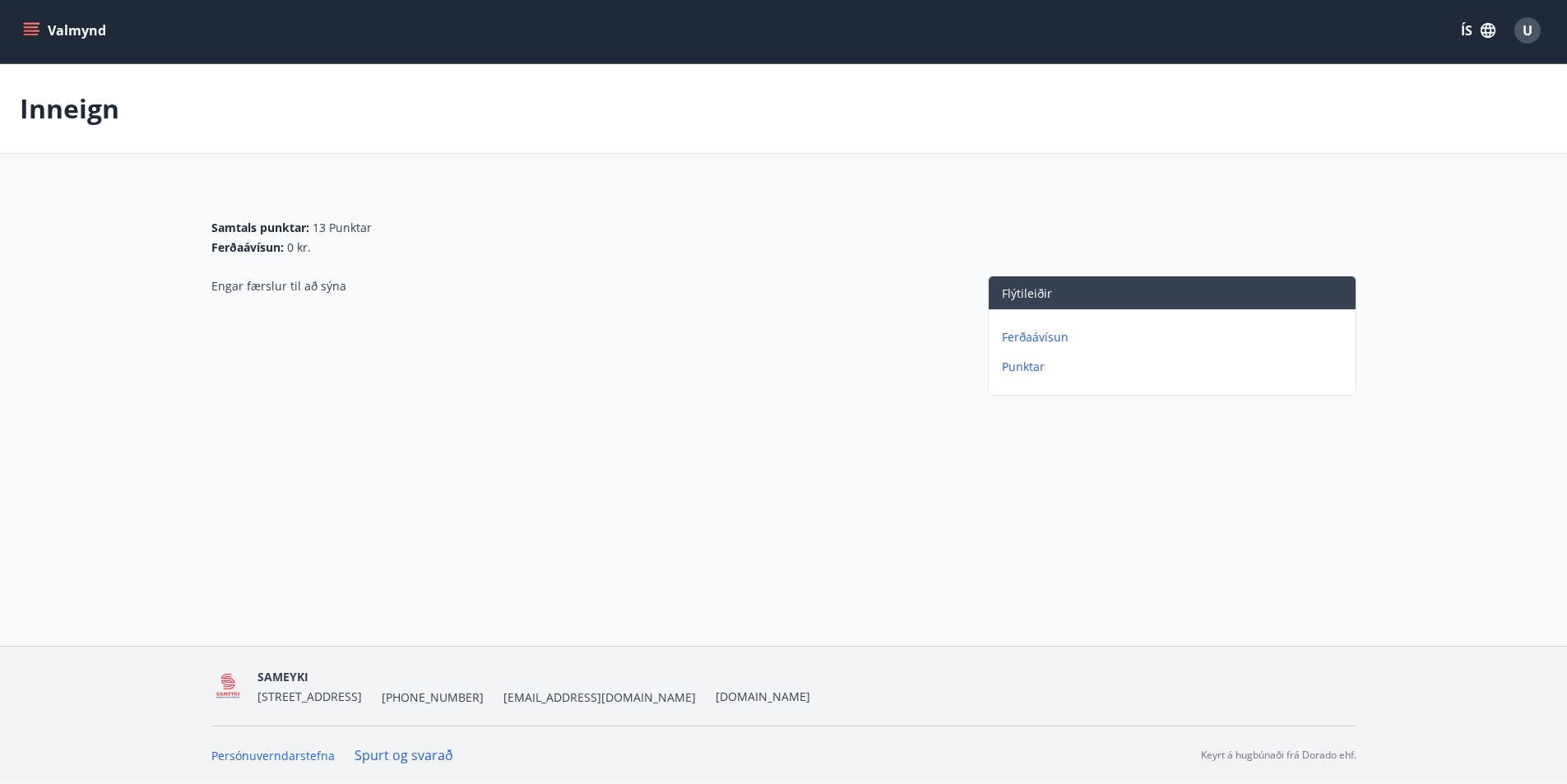
click at [322, 247] on div "Ferðaávísun : 0 kr." at bounding box center [292, 247] width 160 height 17
click at [303, 247] on span "0 kr." at bounding box center [298, 247] width 24 height 17
click at [1064, 342] on p "Ferðaávísun" at bounding box center [1175, 337] width 347 height 17
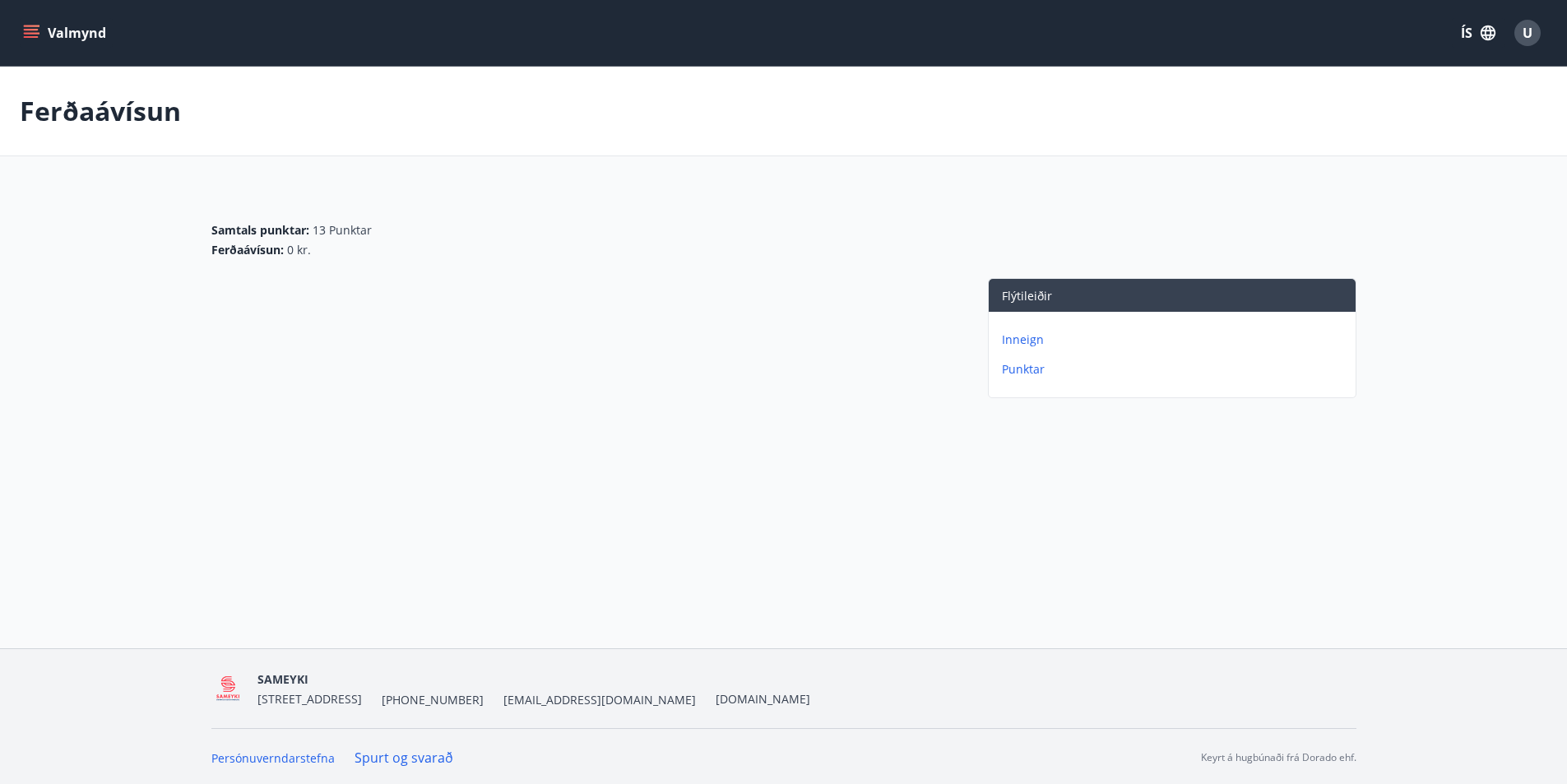
scroll to position [2, 0]
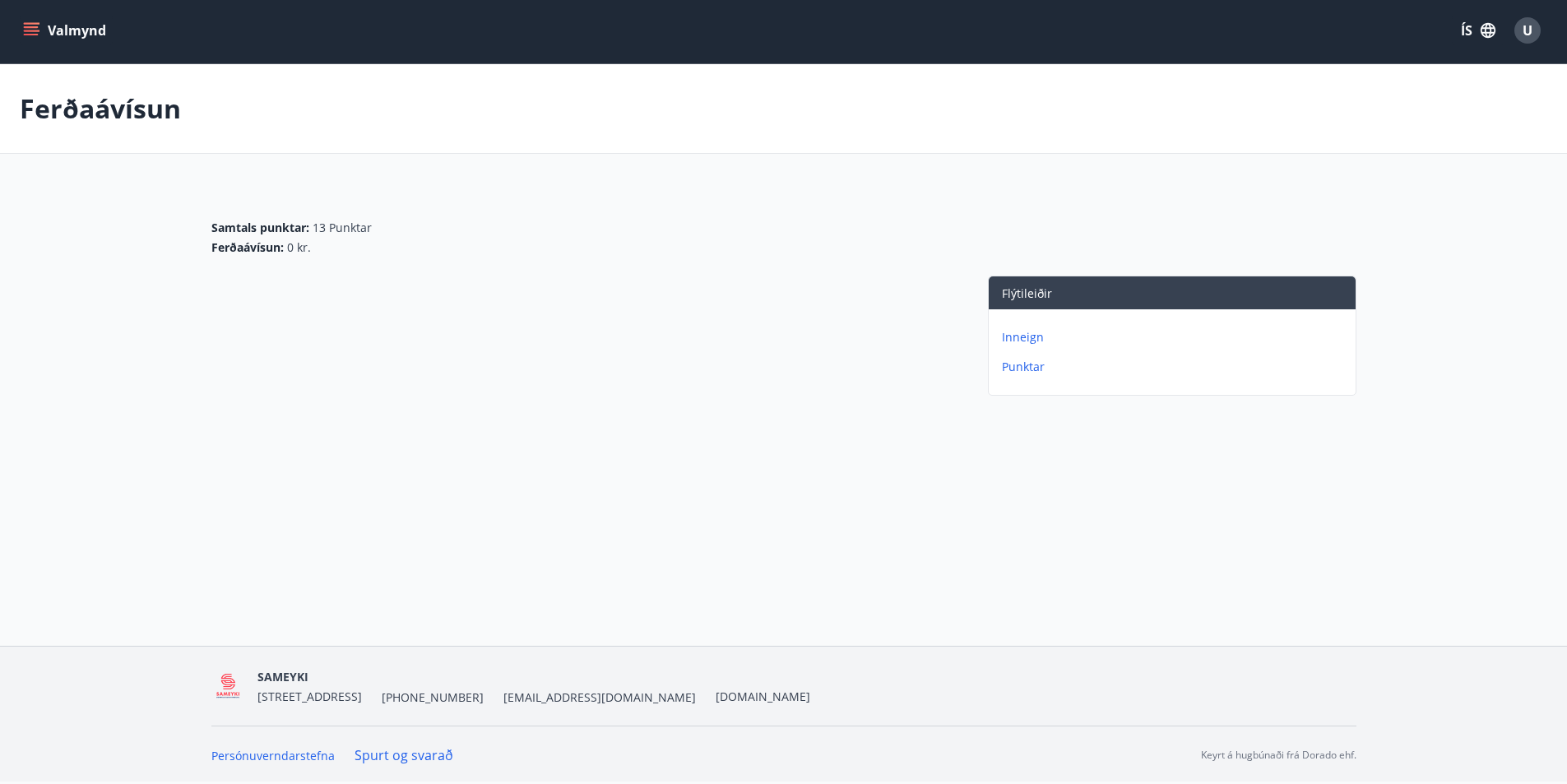
click at [36, 29] on icon "menu" at bounding box center [32, 31] width 17 height 17
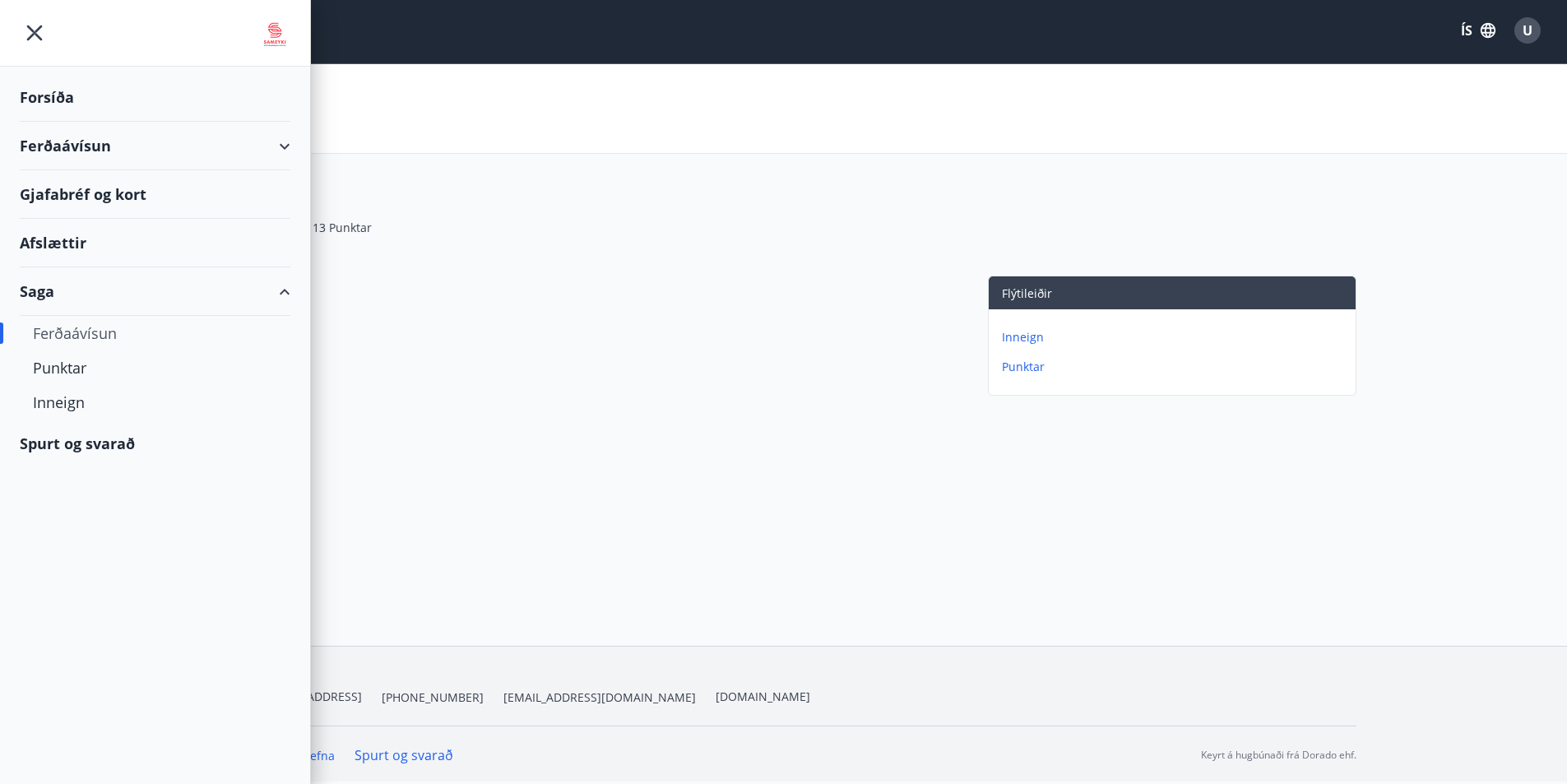
click at [43, 241] on div "Afslættir" at bounding box center [155, 243] width 271 height 48
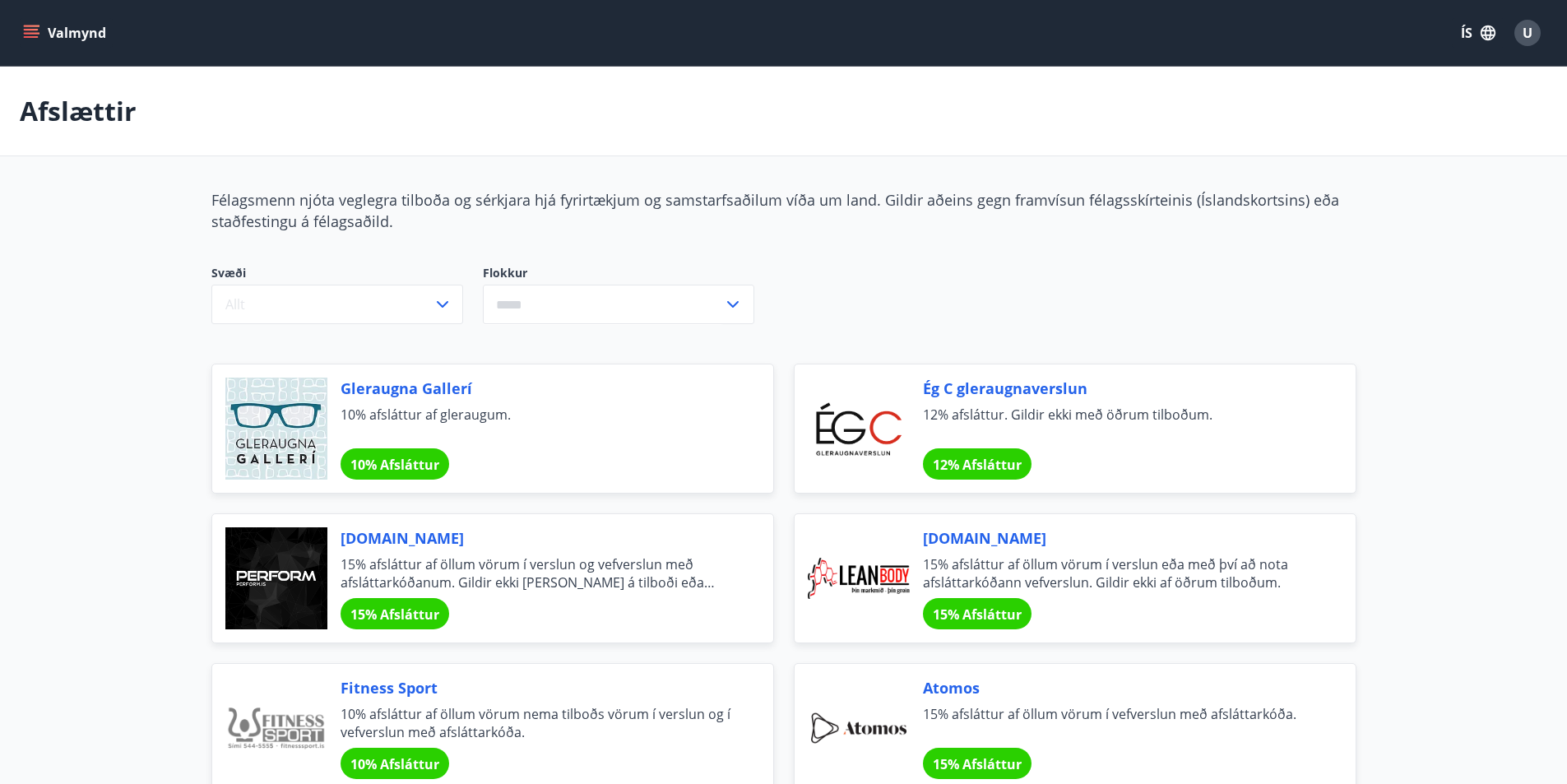
click at [30, 29] on icon "menu" at bounding box center [32, 30] width 15 height 2
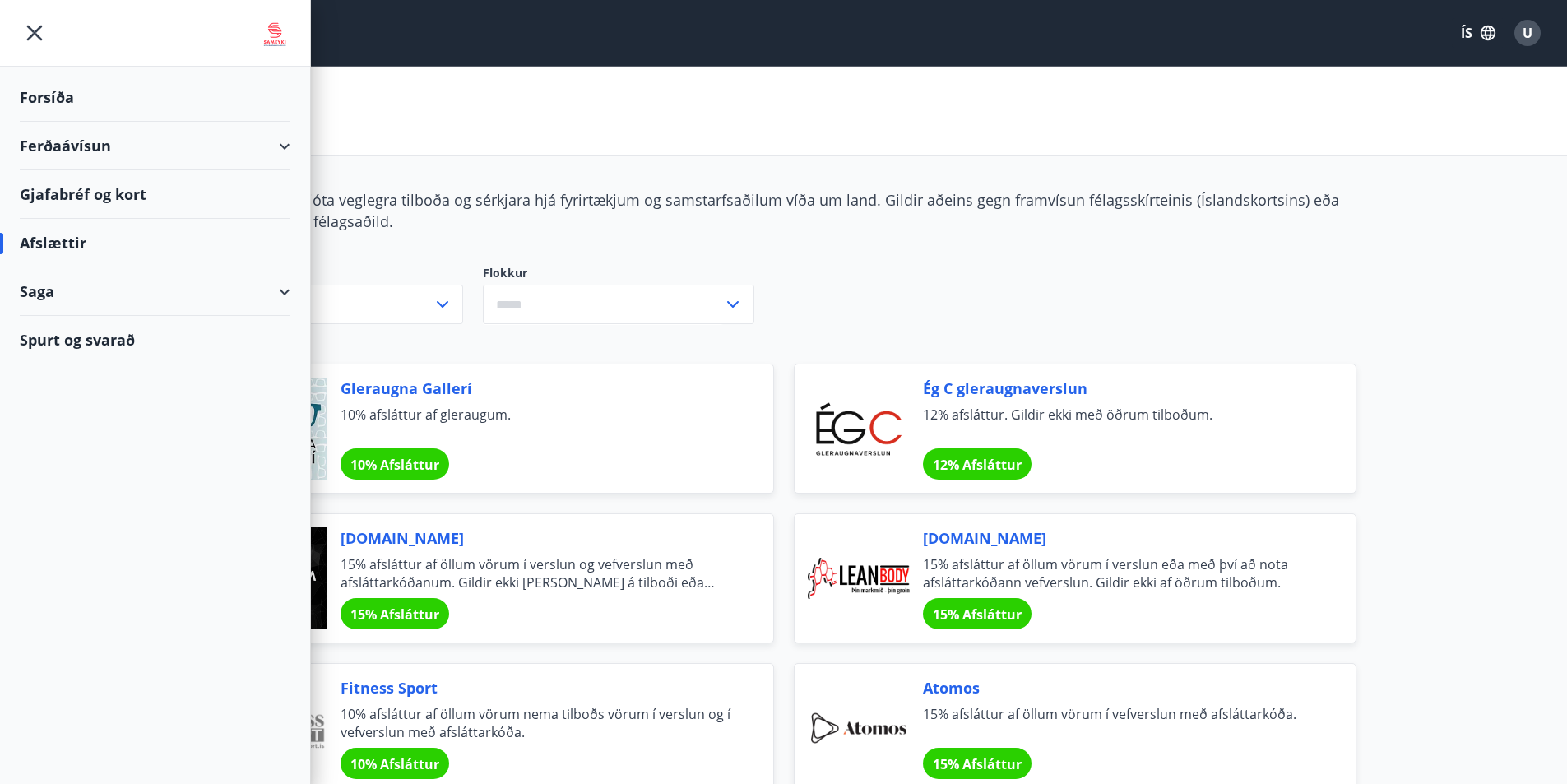
click at [33, 98] on div "Forsíða" at bounding box center [155, 97] width 271 height 48
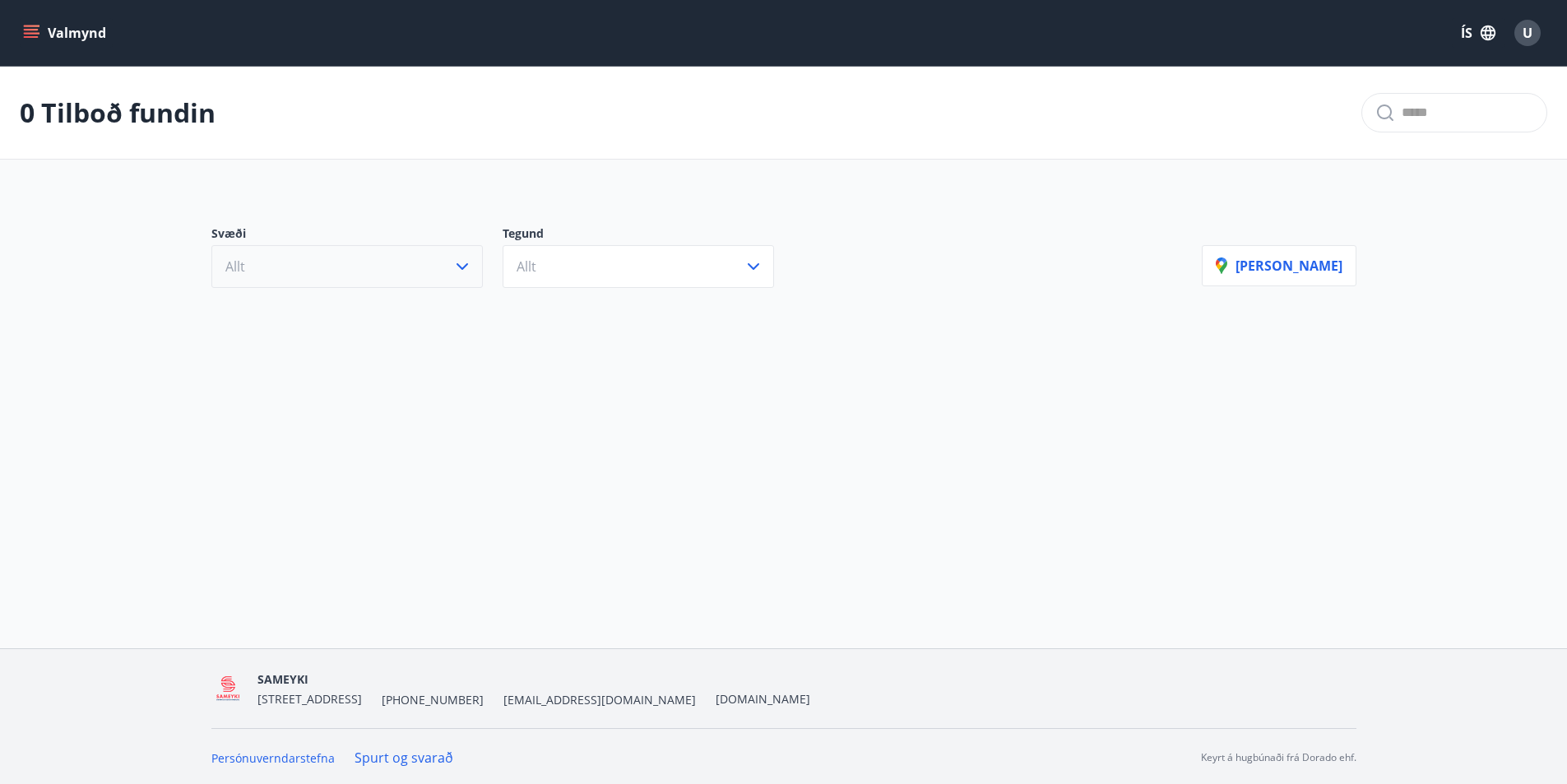
click at [233, 267] on span "Allt" at bounding box center [235, 267] width 20 height 18
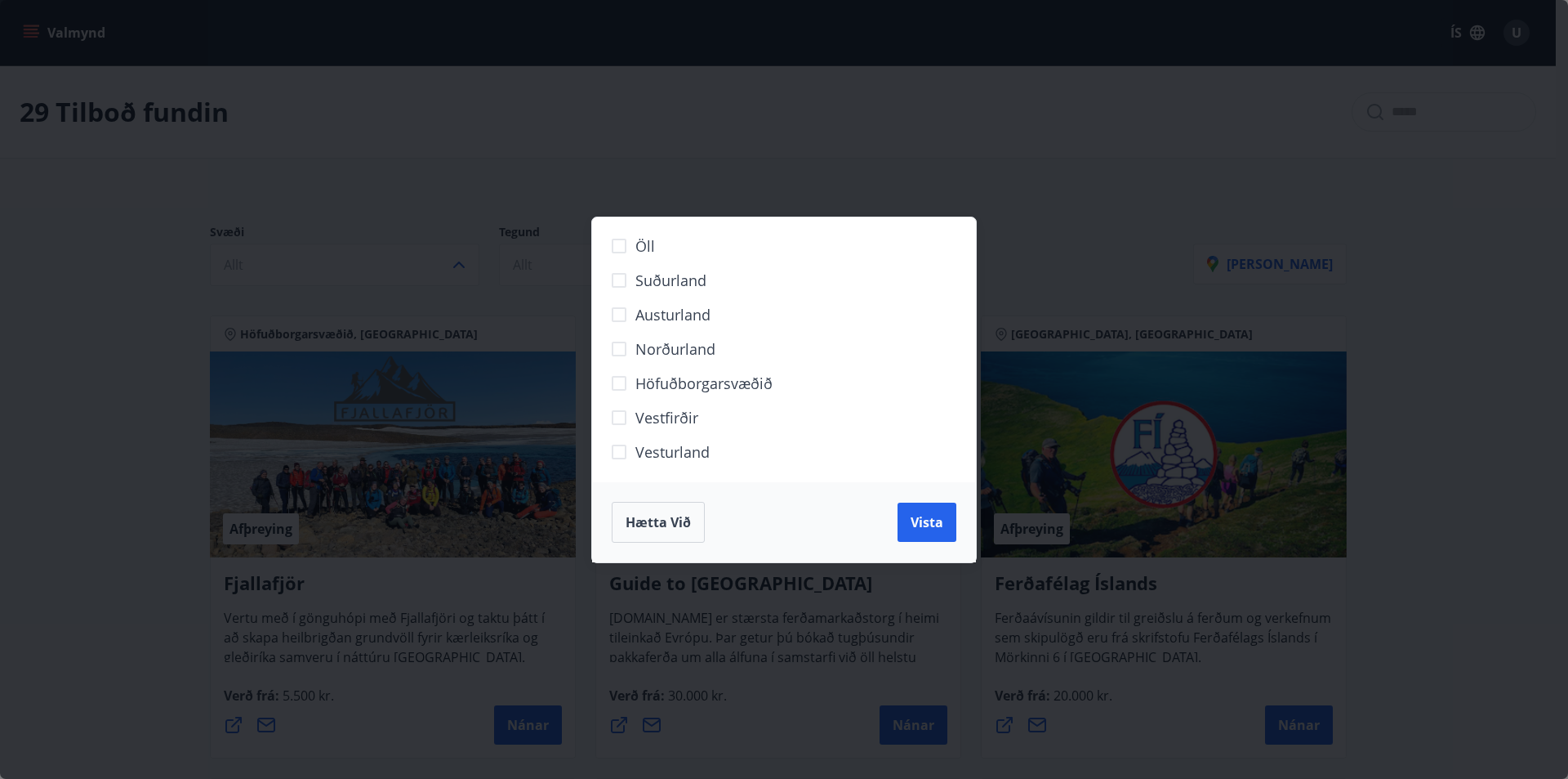
click at [232, 264] on div "Öll Suðurland Austurland Norðurland Höfuðborgarsvæðið Vestfirðir Vesturland Hæt…" at bounding box center [784, 389] width 1568 height 779
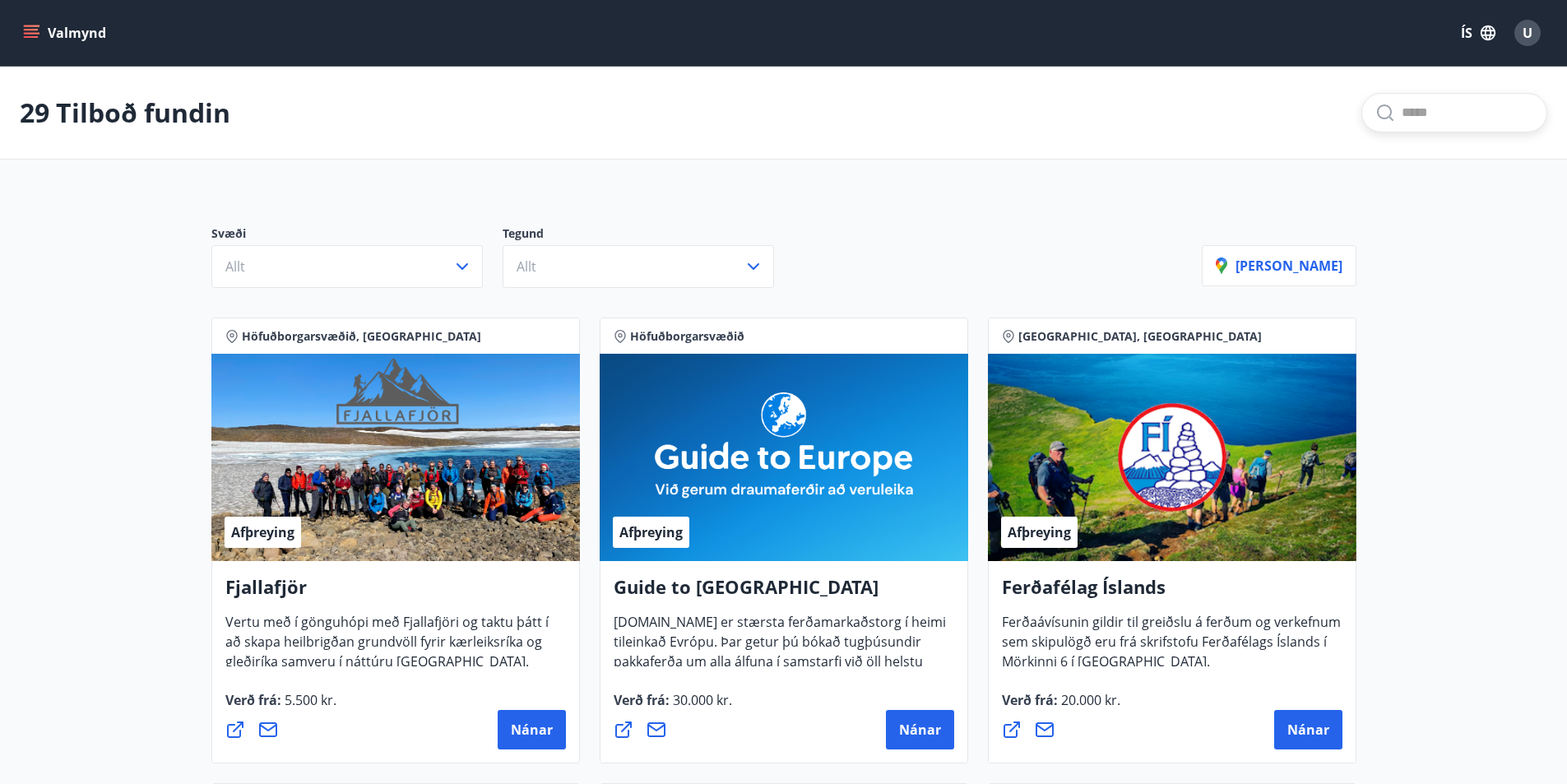
click at [1402, 107] on input "text" at bounding box center [1468, 112] width 132 height 27
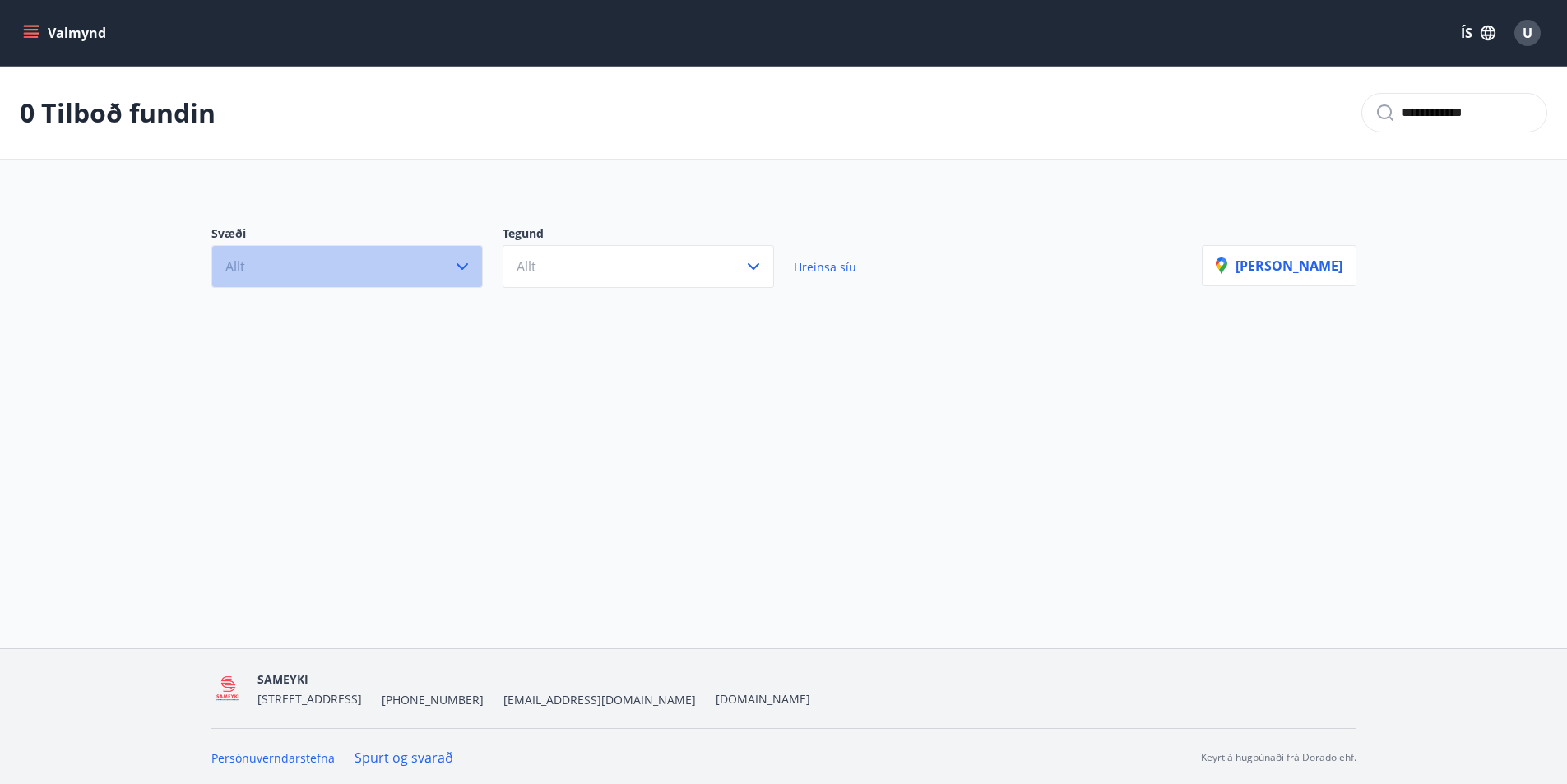
click at [318, 272] on button "Allt" at bounding box center [348, 266] width 272 height 42
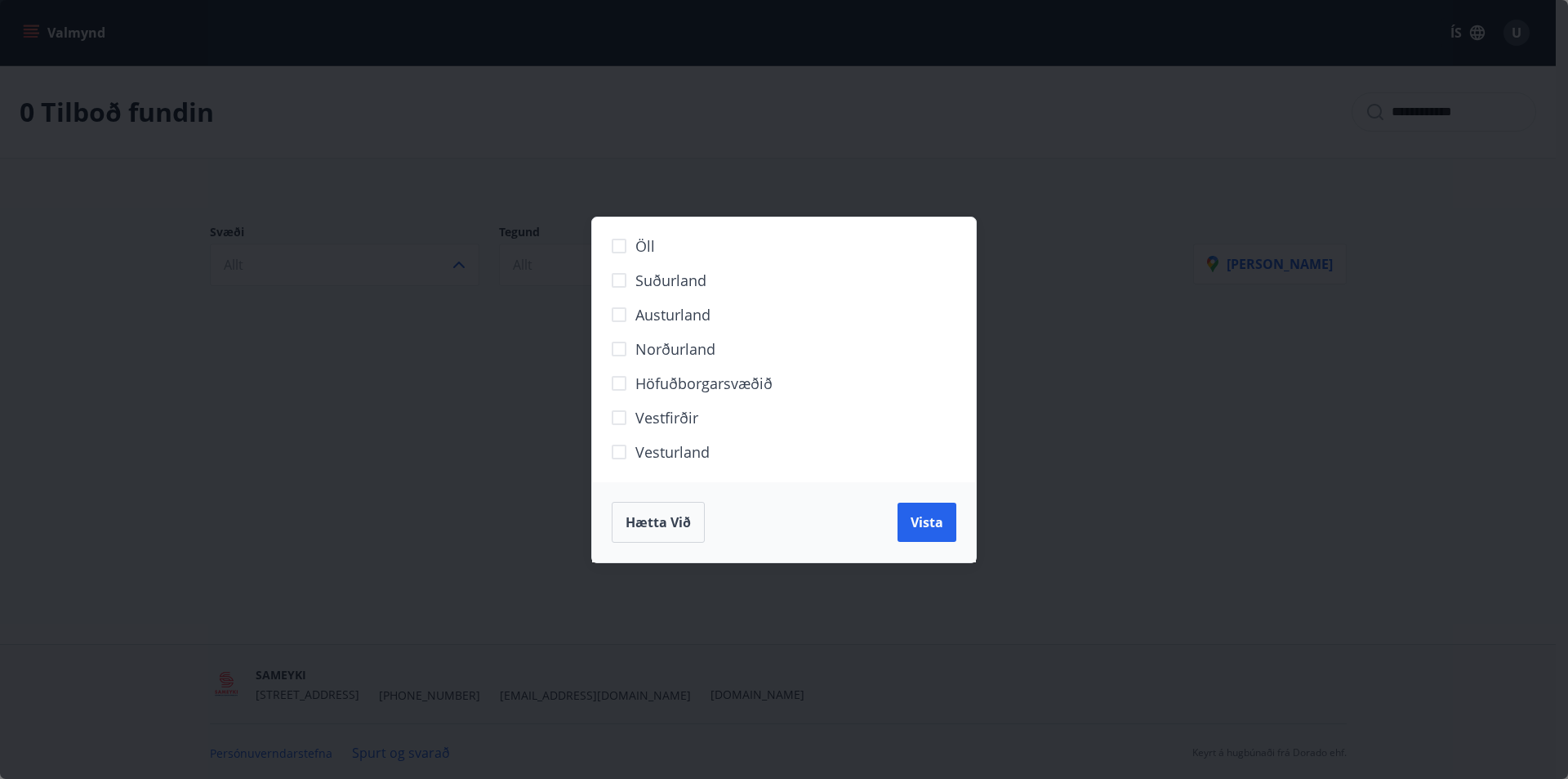
click at [669, 529] on span "Hætta við" at bounding box center [658, 522] width 65 height 18
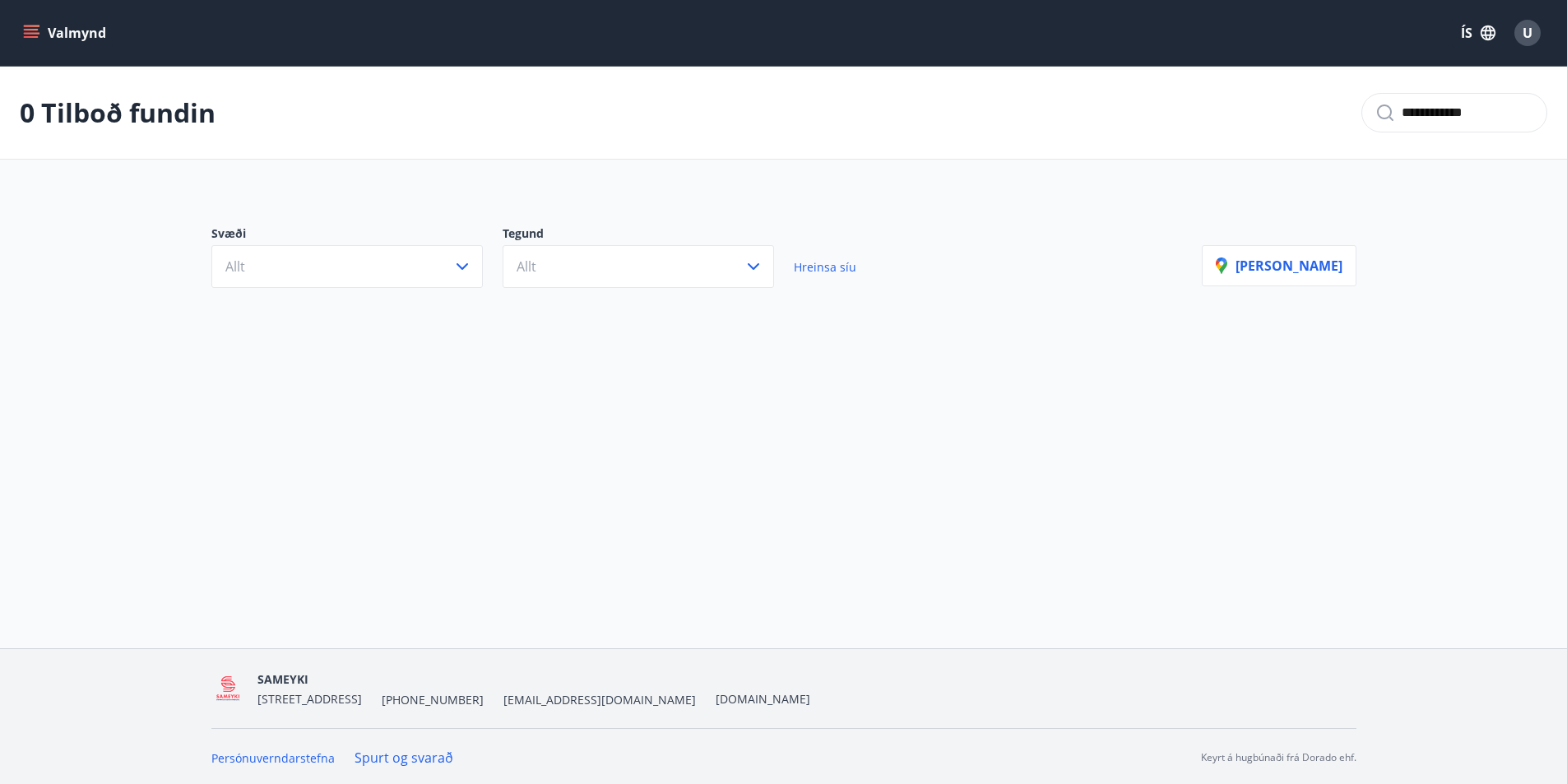
click at [26, 31] on icon "menu" at bounding box center [32, 30] width 15 height 2
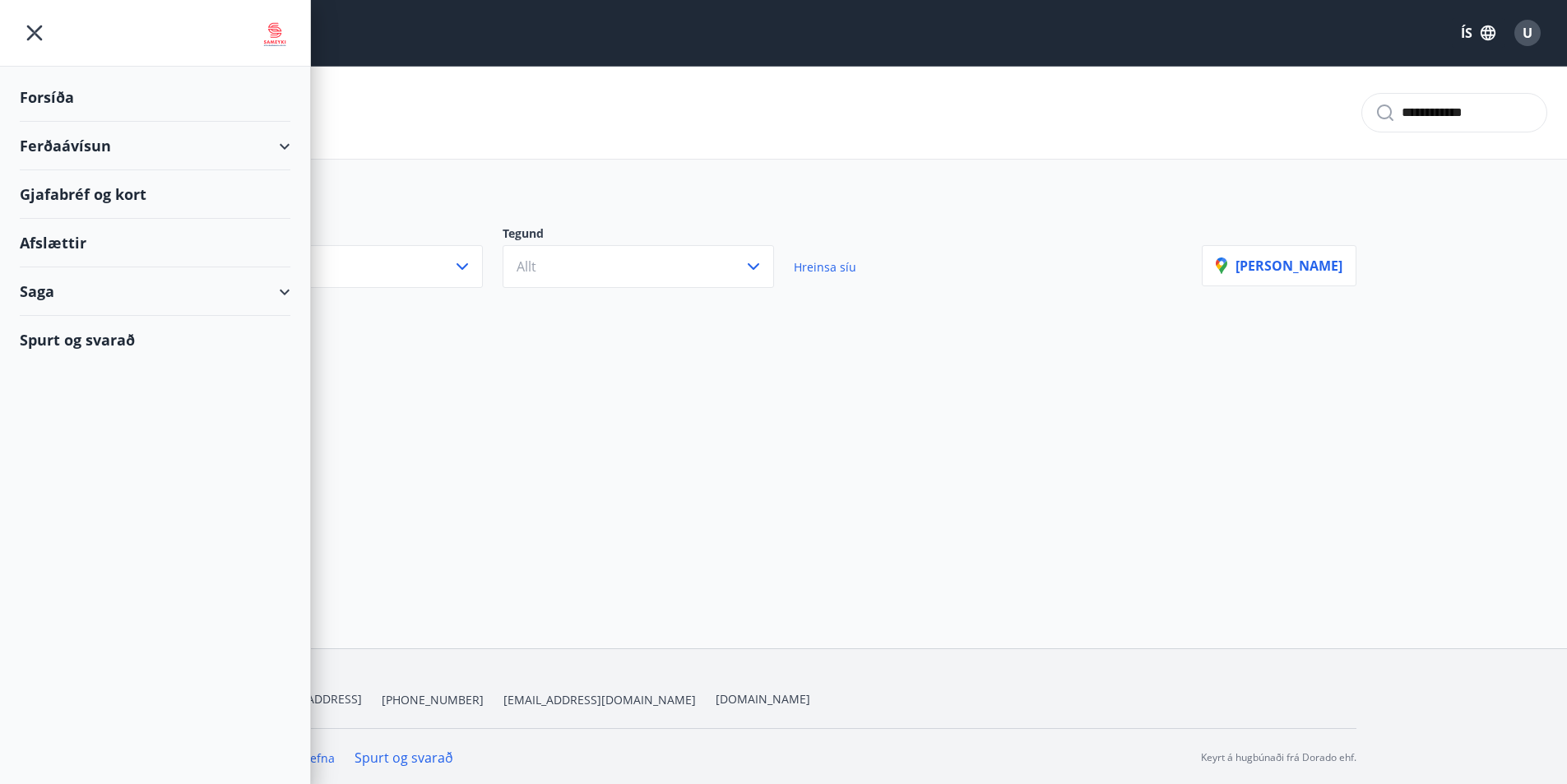
click at [45, 145] on div "Ferðaávísun" at bounding box center [155, 146] width 271 height 48
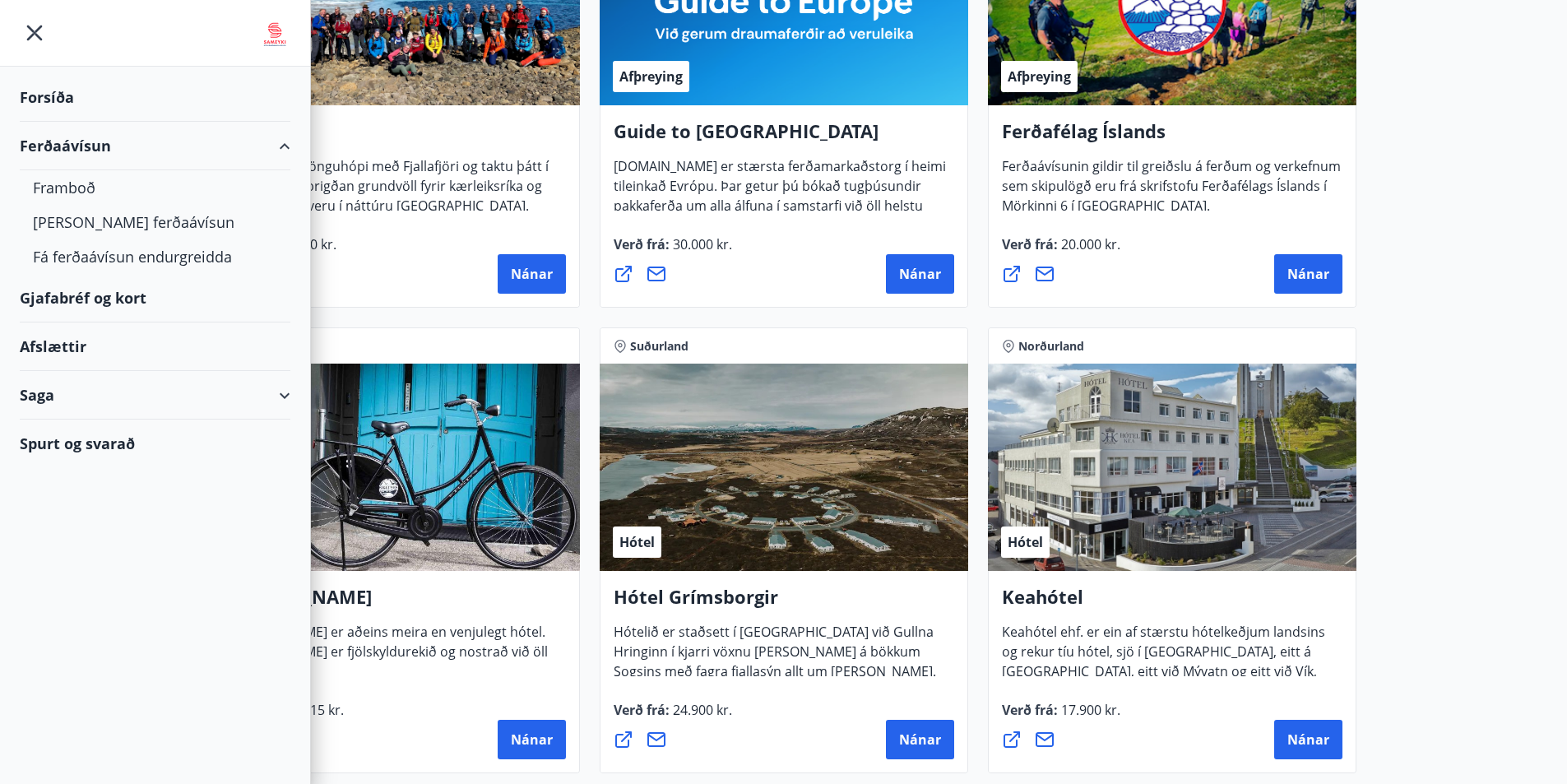
scroll to position [576, 0]
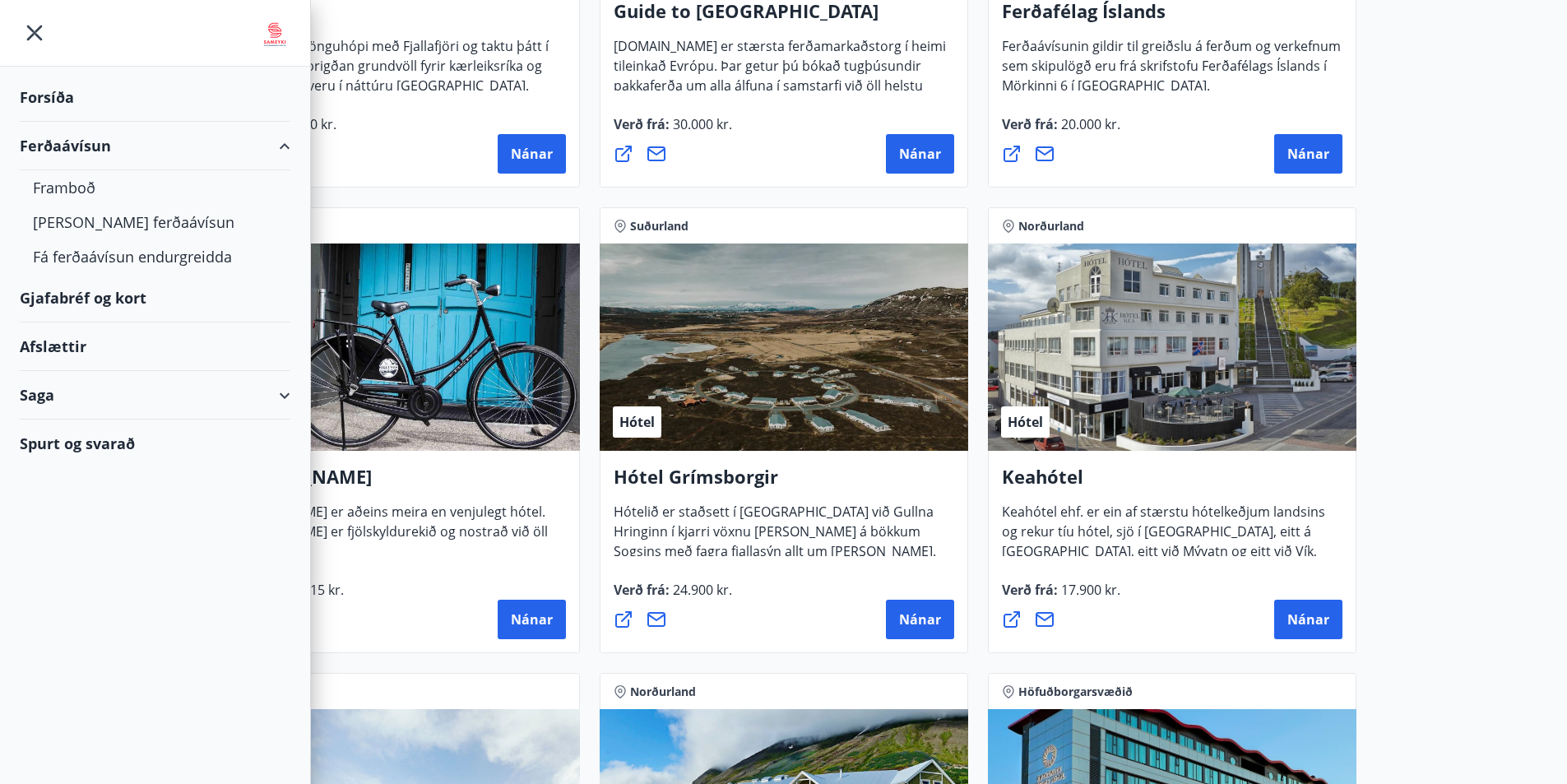
click at [360, 214] on div "Norðurland" at bounding box center [396, 225] width 368 height 36
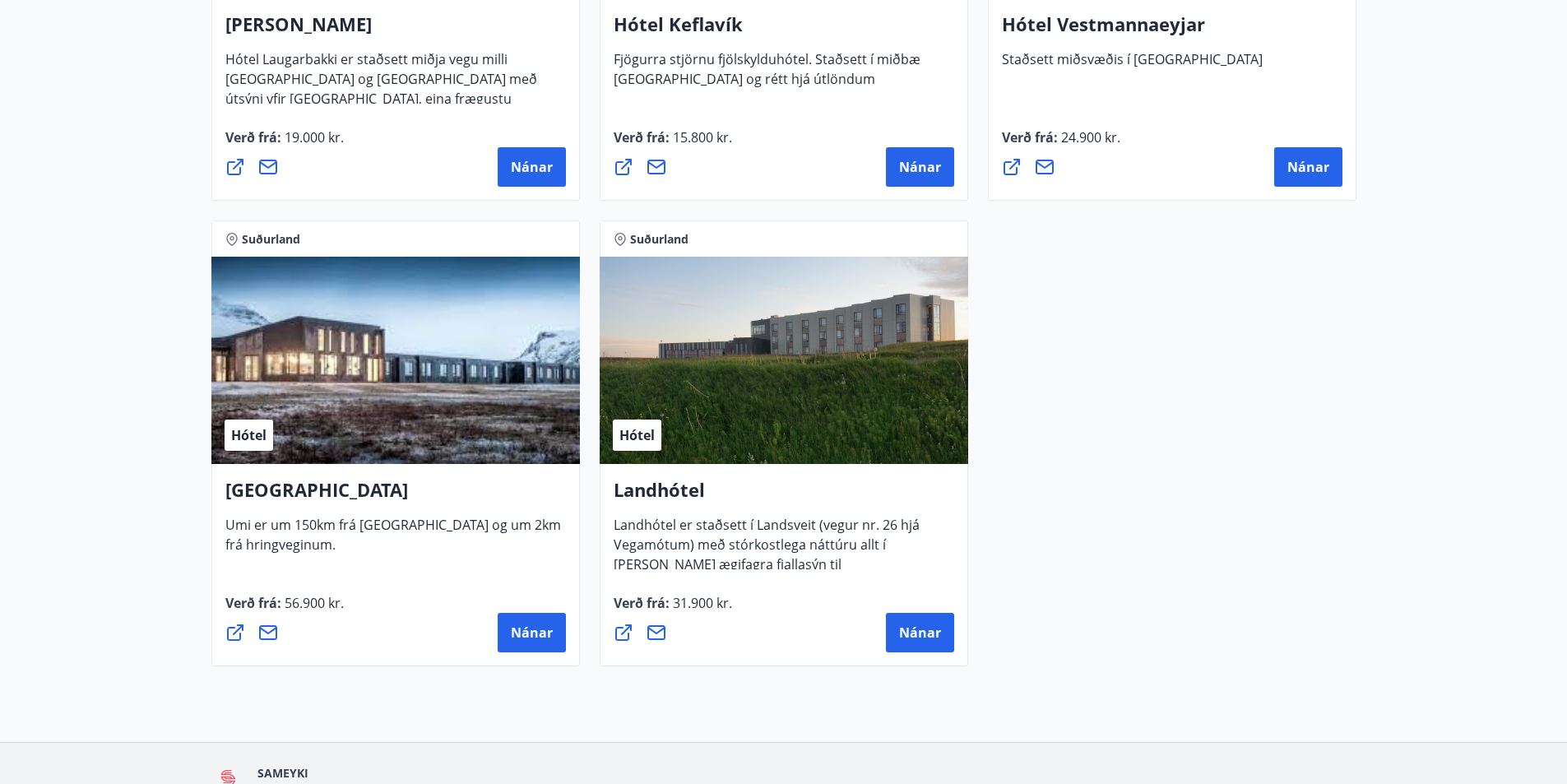
scroll to position [4382, 0]
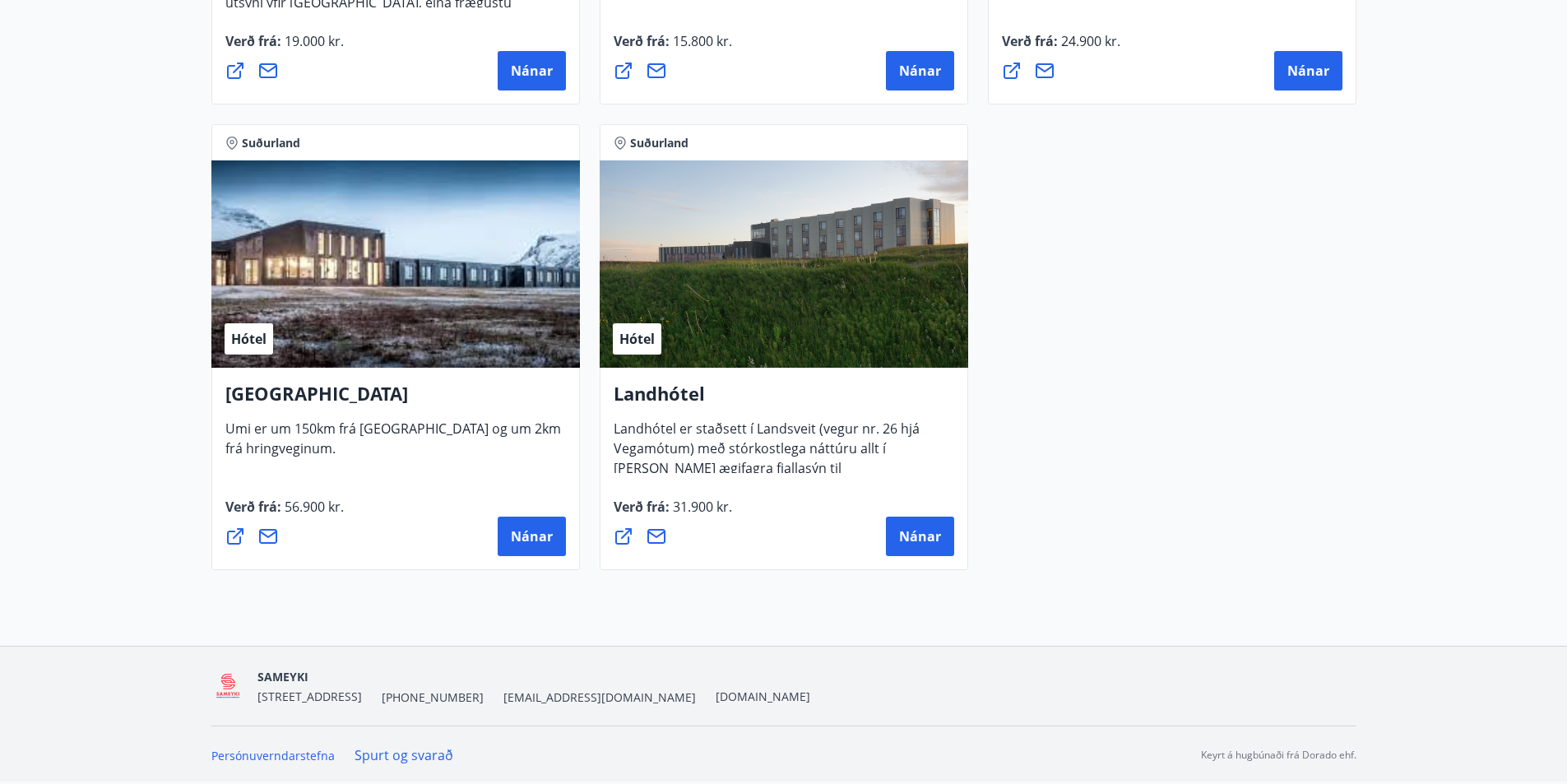
click at [580, 697] on span "[EMAIL_ADDRESS][DOMAIN_NAME]" at bounding box center [599, 697] width 193 height 17
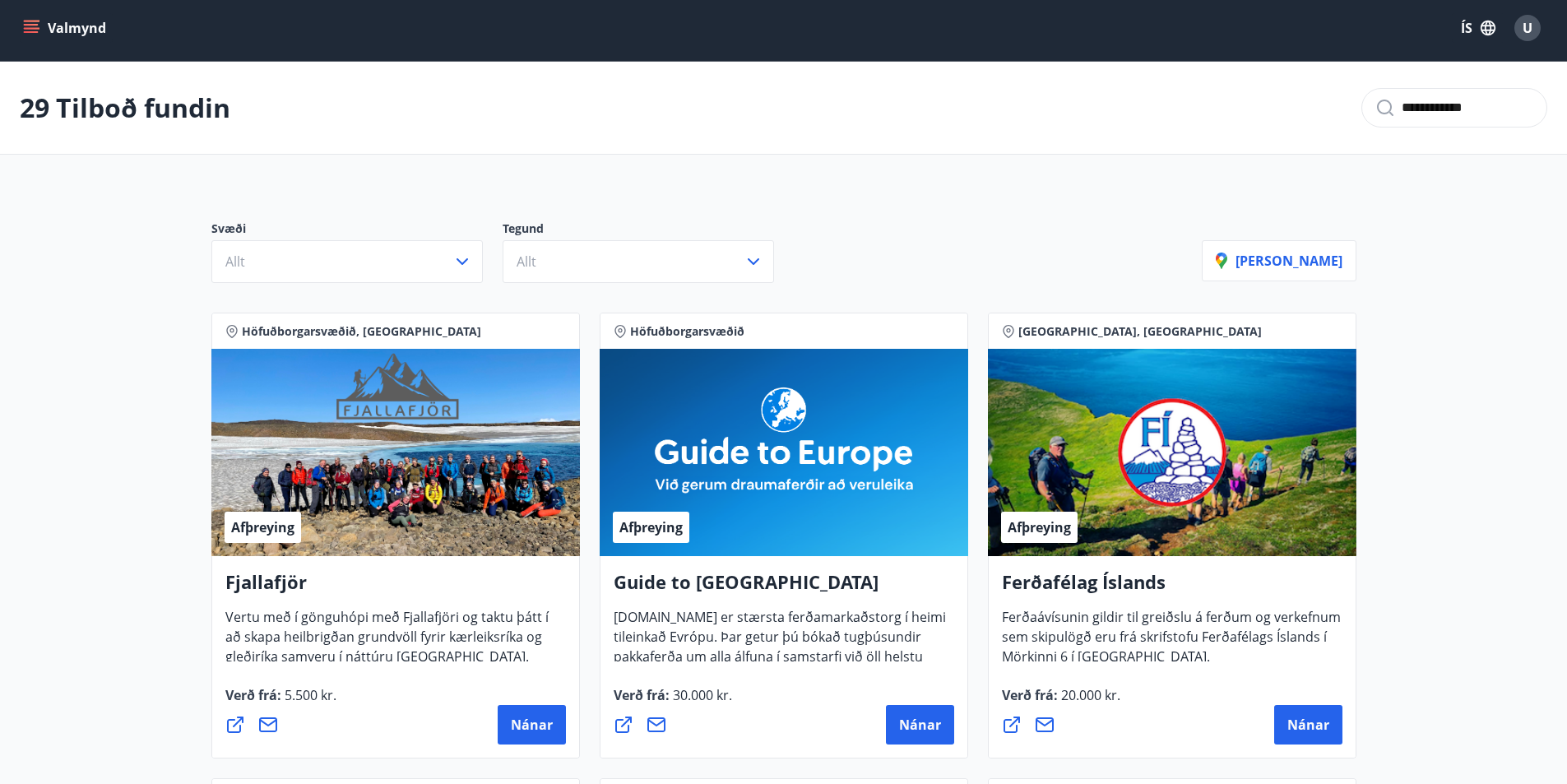
scroll to position [0, 0]
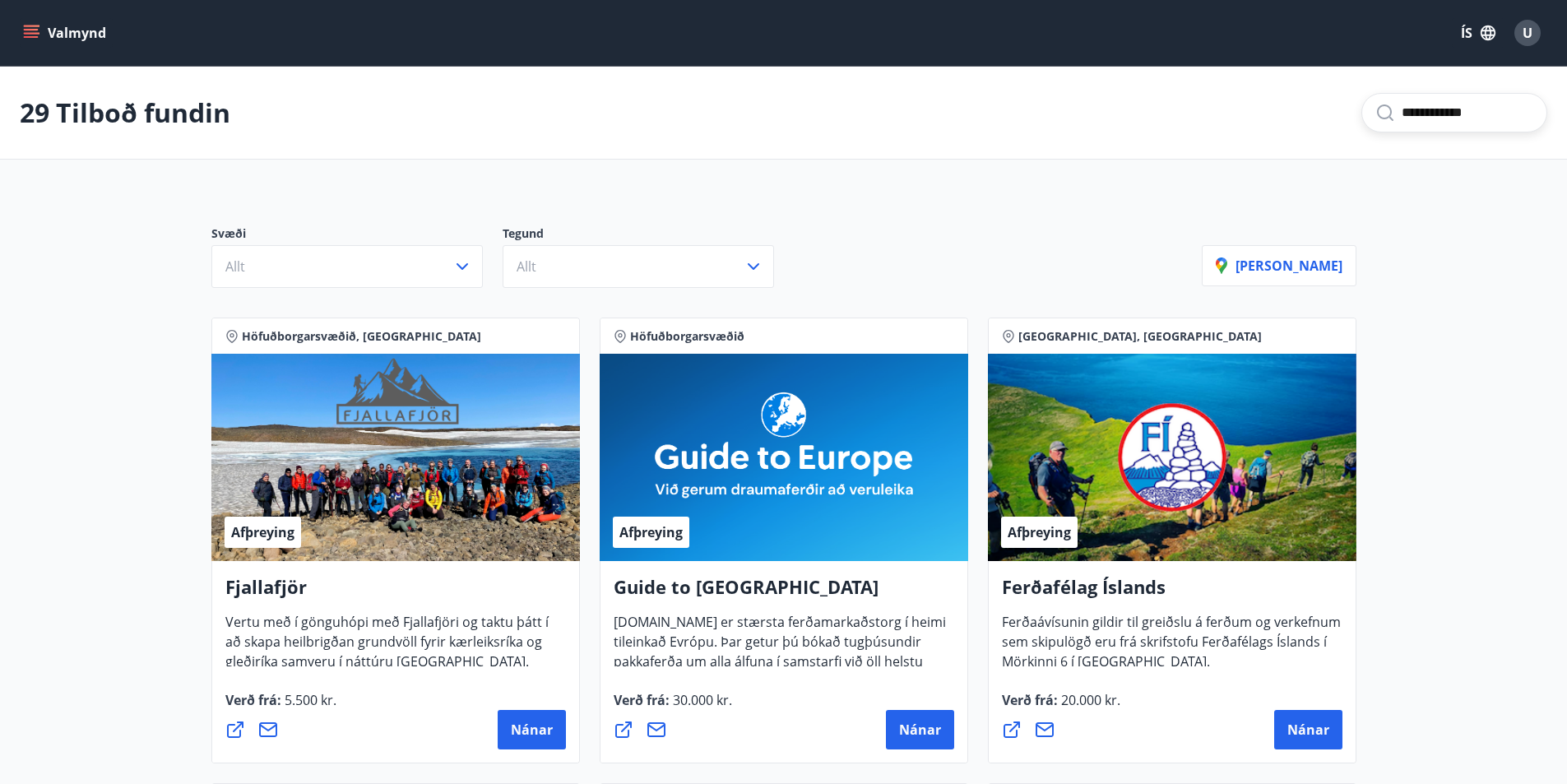
click at [1472, 118] on input "**********" at bounding box center [1468, 112] width 132 height 27
type input "*"
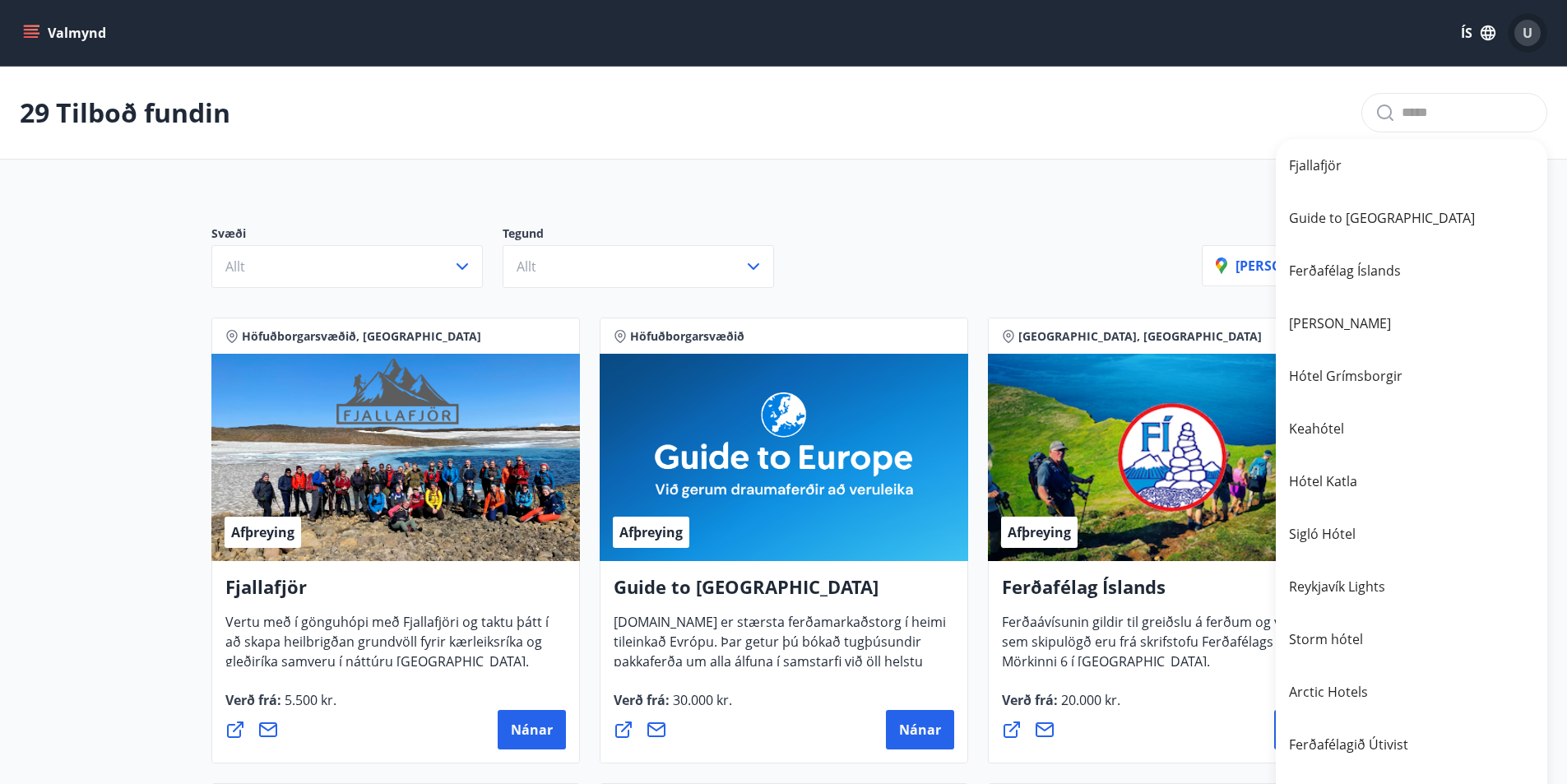
click at [1531, 32] on span "U" at bounding box center [1528, 33] width 10 height 18
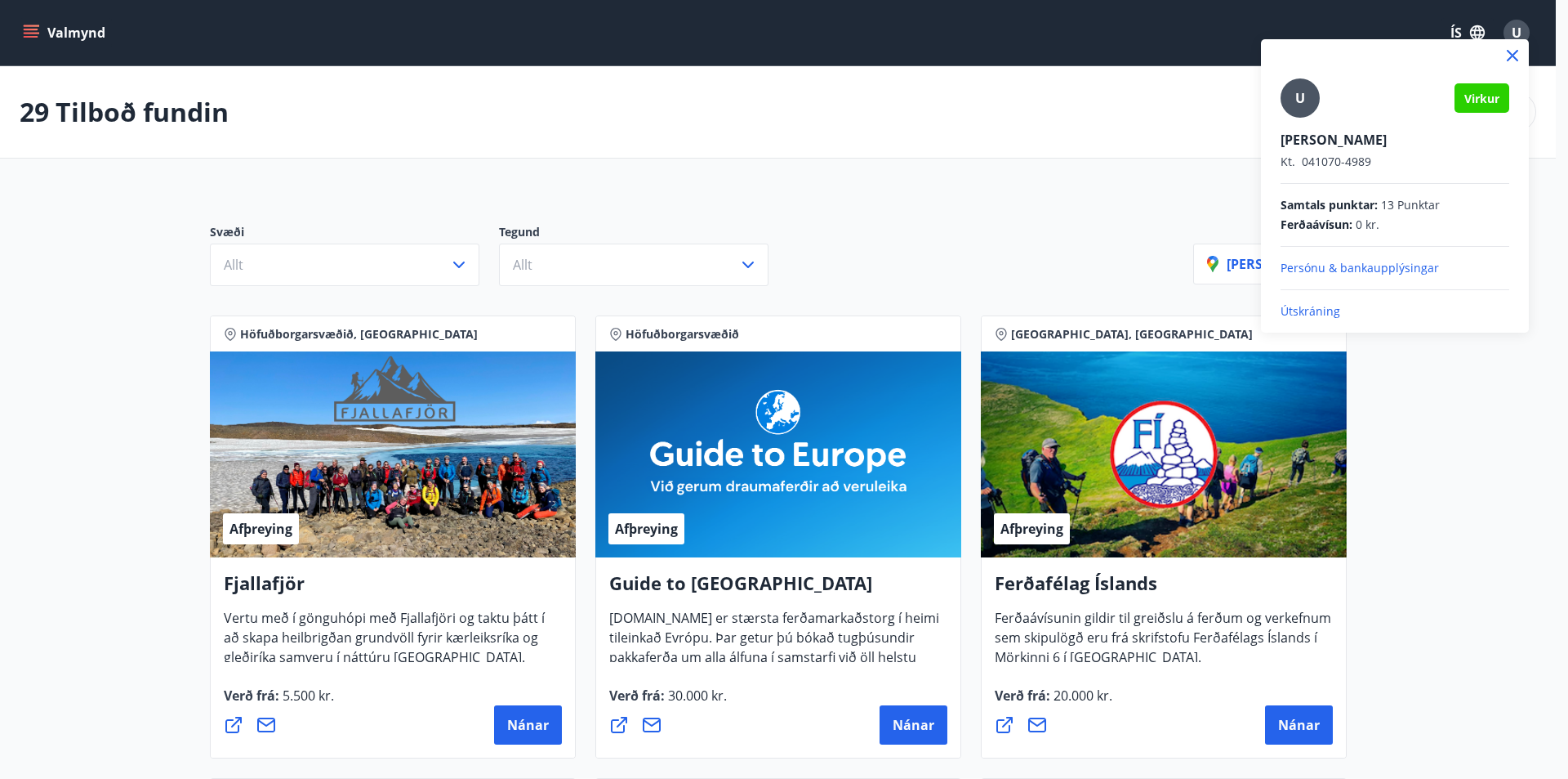
click at [1115, 115] on div at bounding box center [784, 389] width 1568 height 779
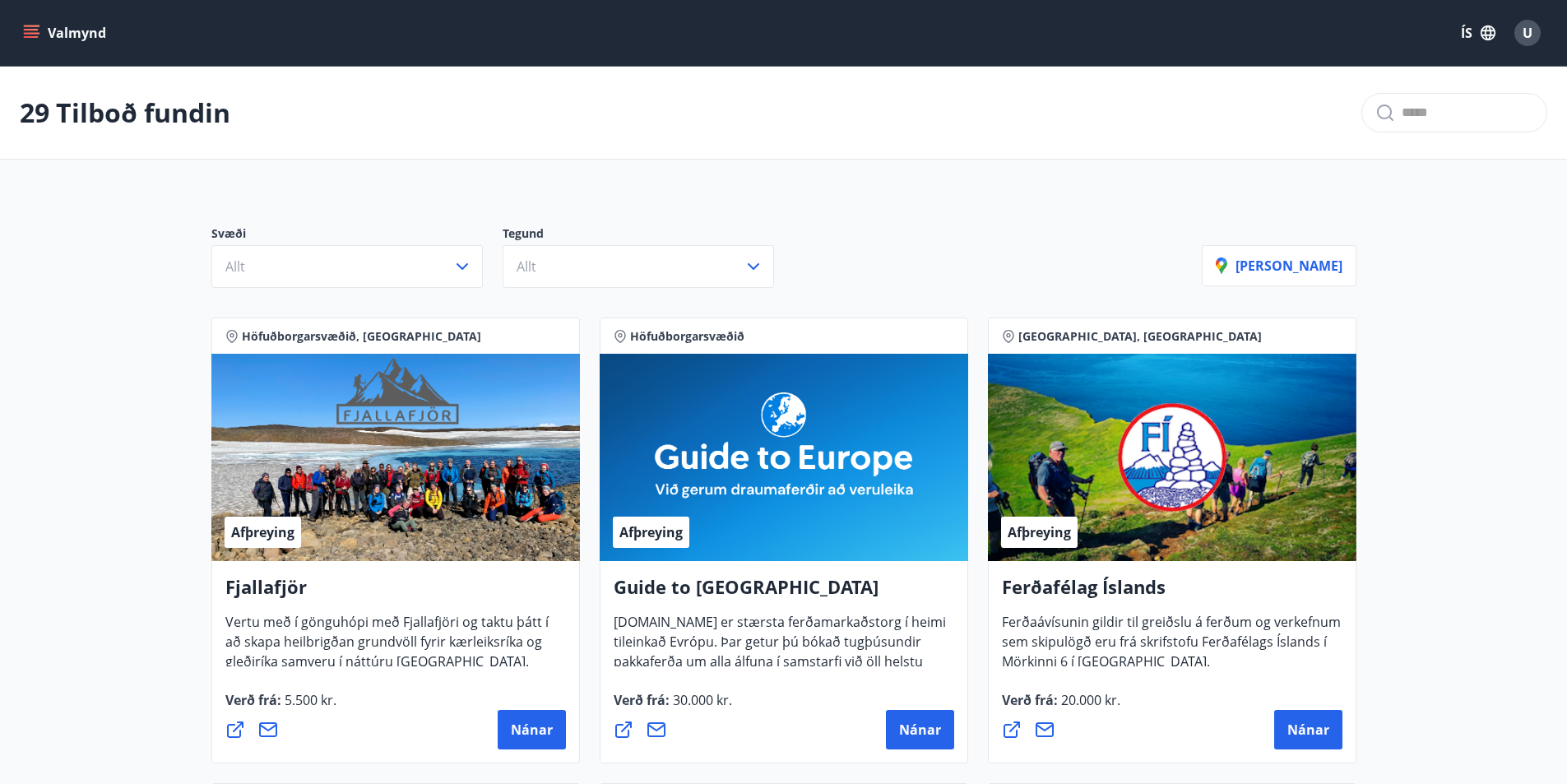
click at [29, 34] on icon "menu" at bounding box center [32, 33] width 17 height 17
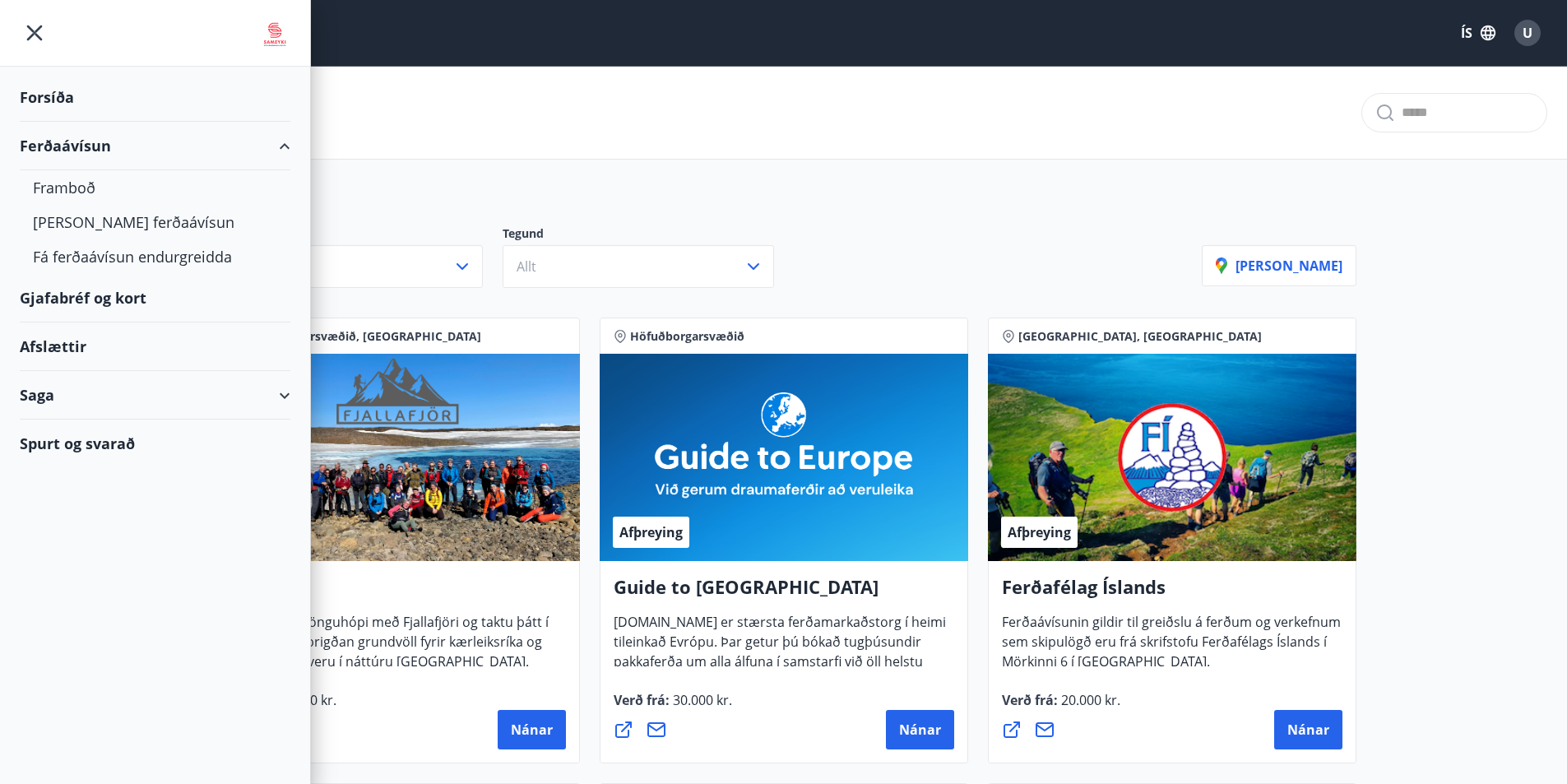
click at [62, 93] on div "Forsíða" at bounding box center [155, 97] width 271 height 48
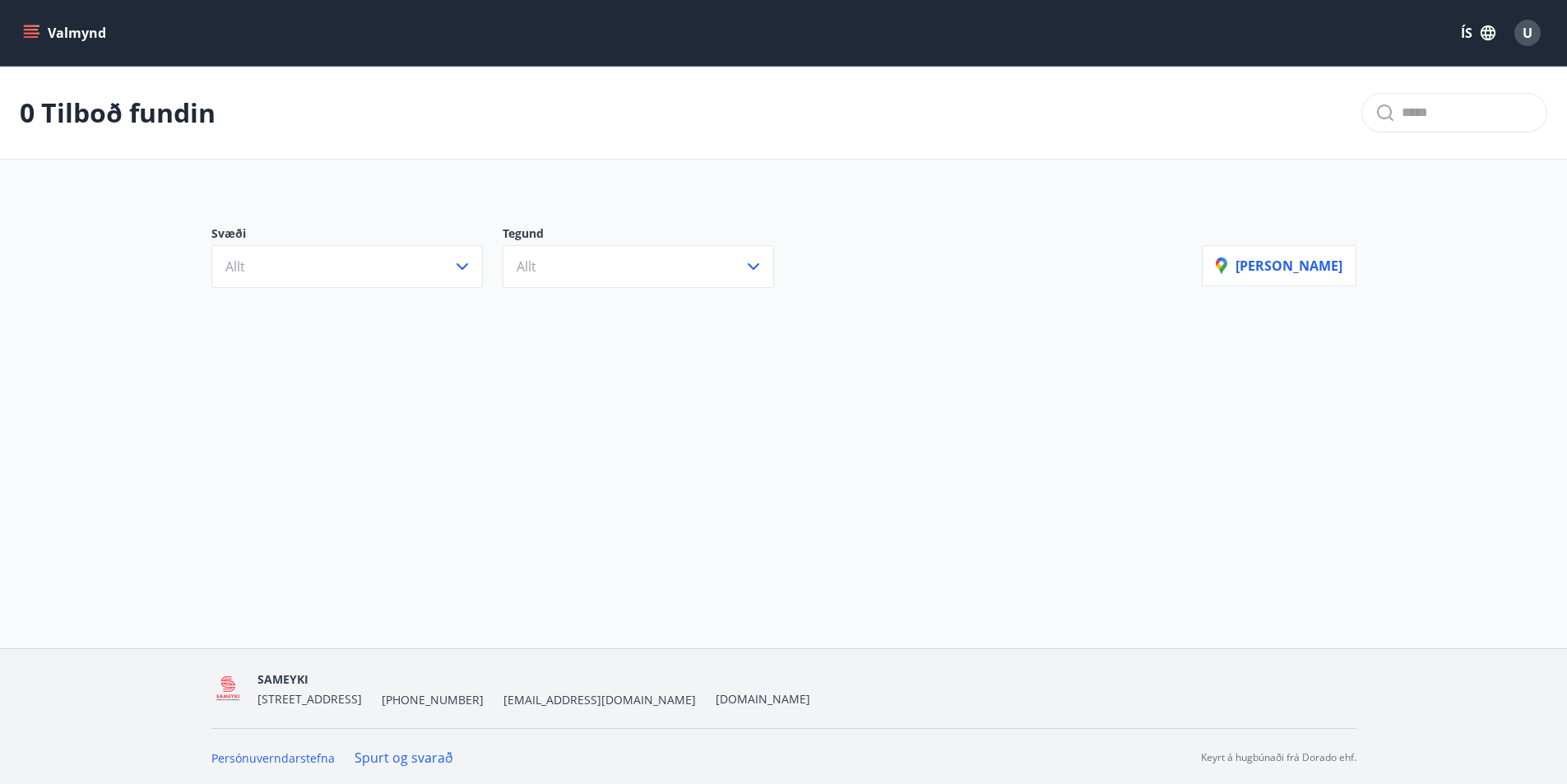
click at [25, 29] on icon "menu" at bounding box center [32, 30] width 15 height 2
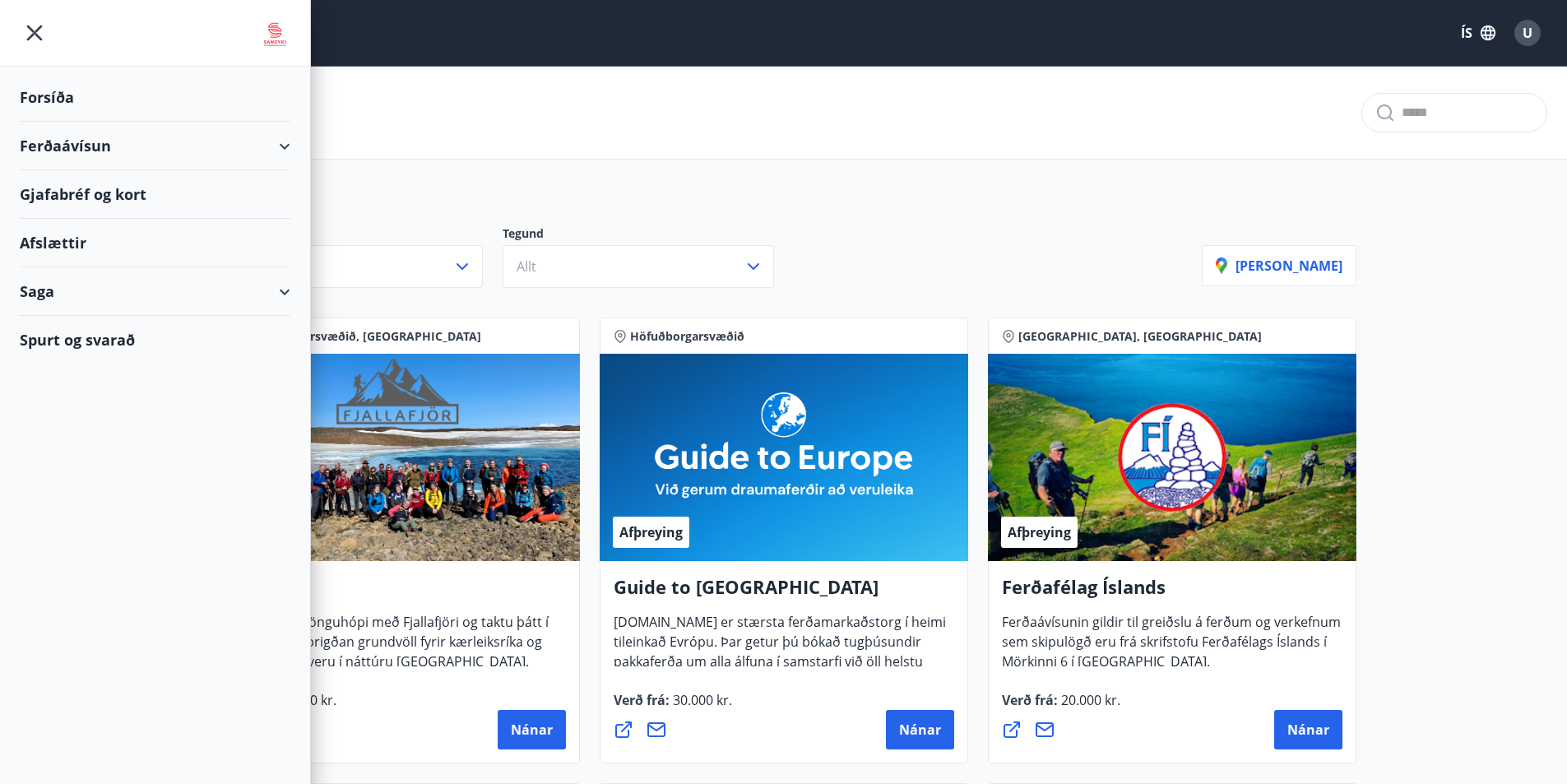
click at [56, 139] on div "Ferðaávísun" at bounding box center [155, 146] width 271 height 48
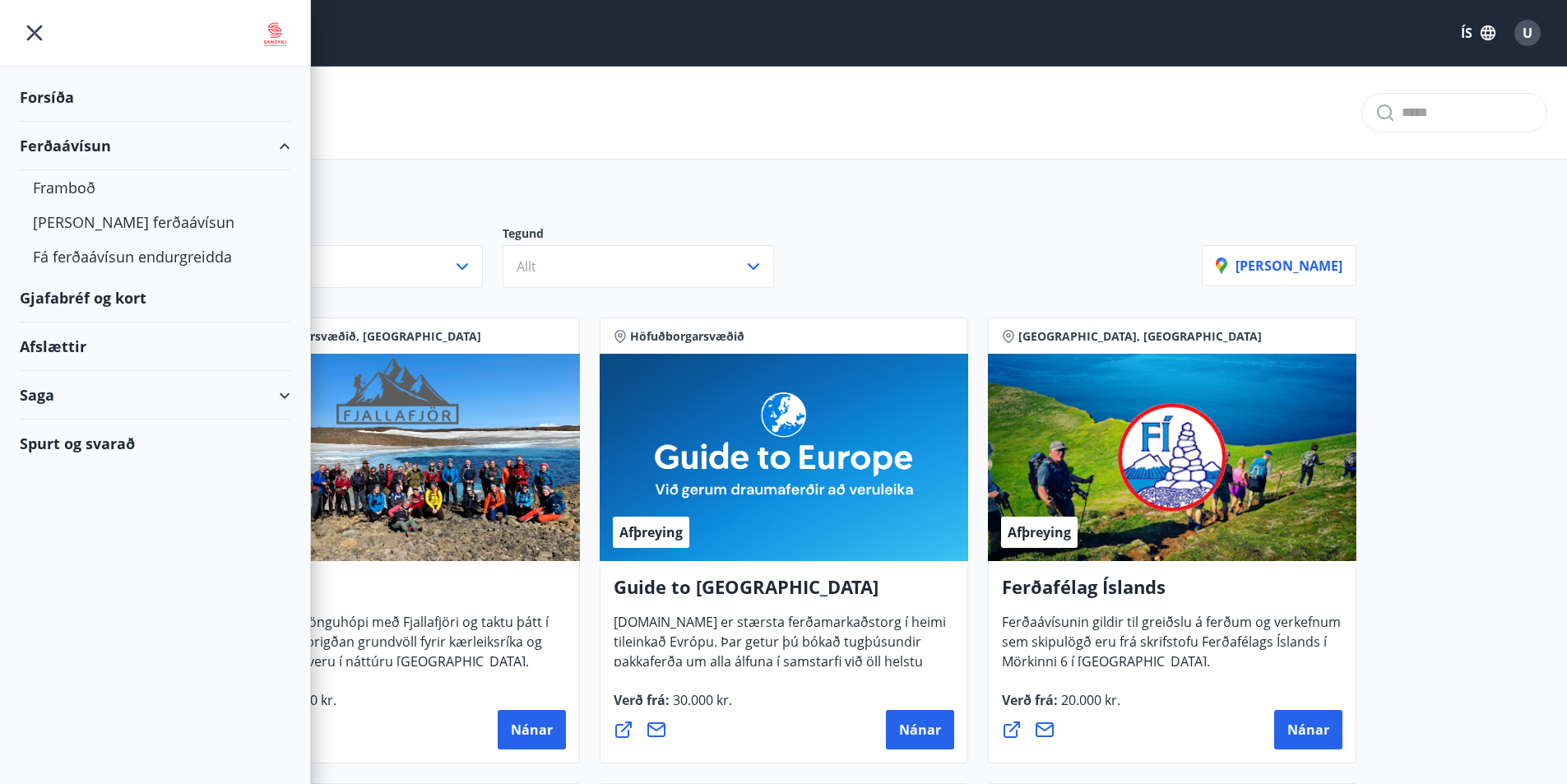
click at [778, 109] on div "29 Tilboð fundin" at bounding box center [784, 113] width 1567 height 93
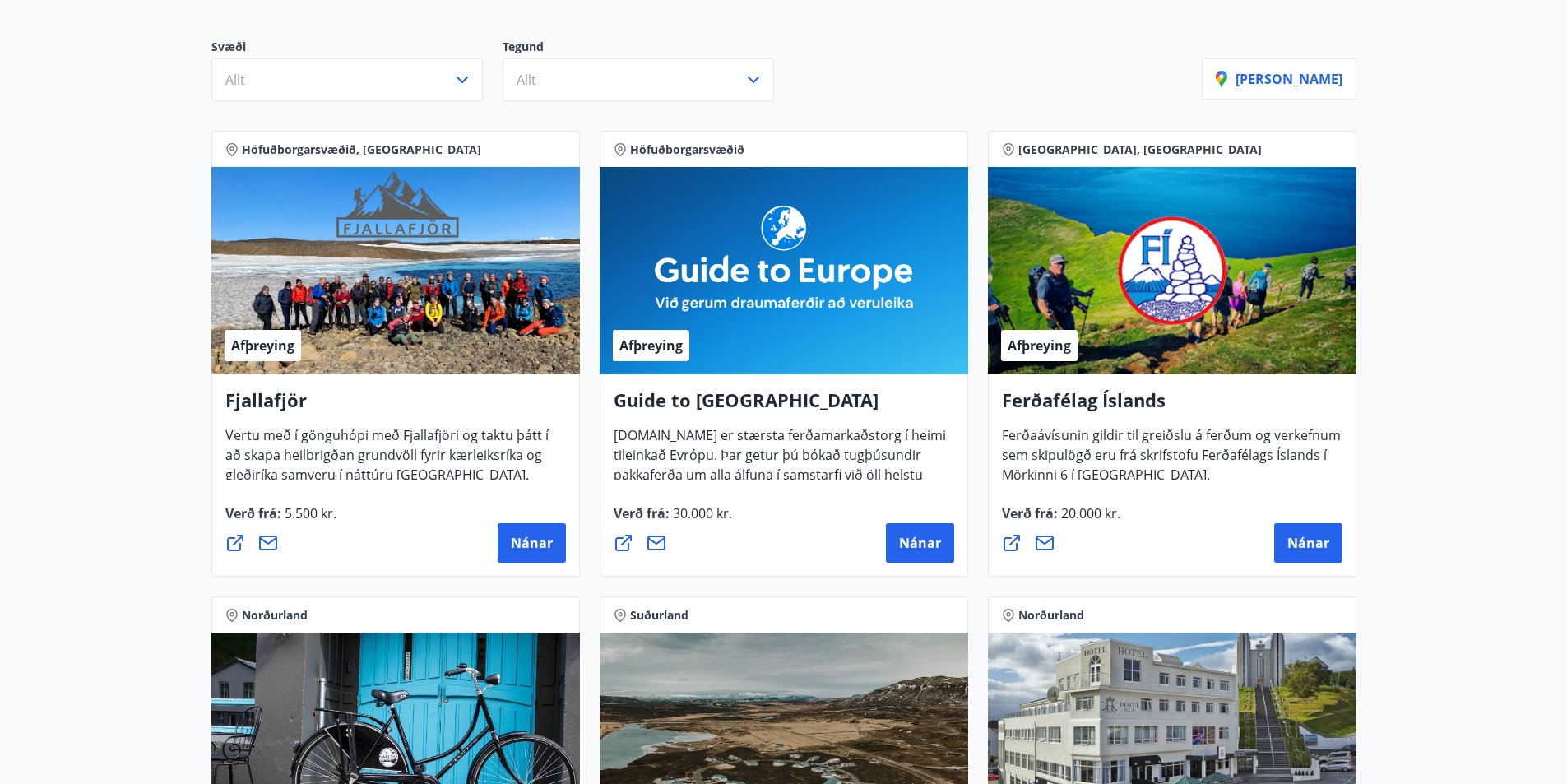
scroll to position [164, 0]
